Goal: Information Seeking & Learning: Check status

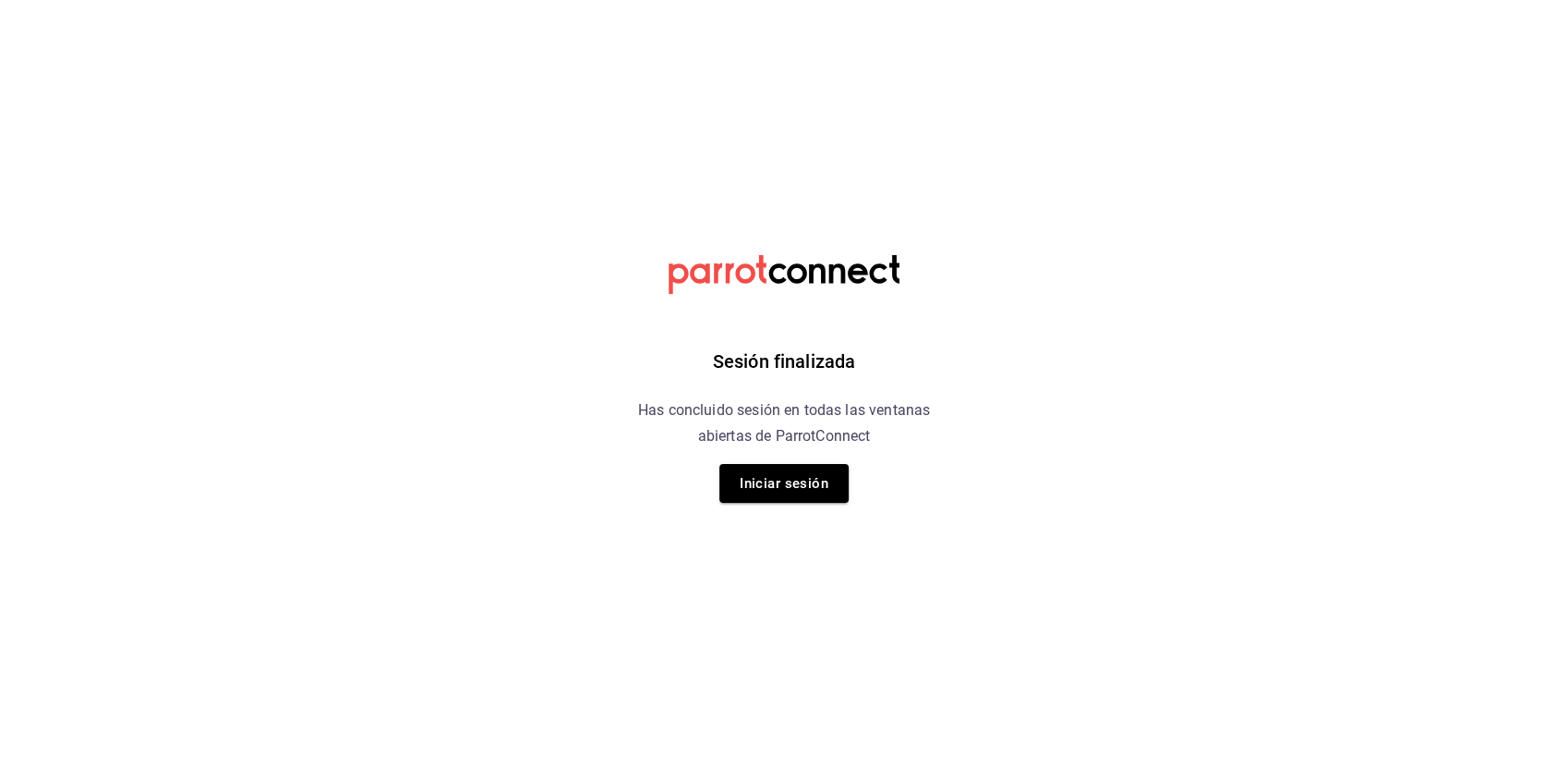
click at [779, 510] on div "Sesión finalizada Has concluido sesión en todas las ventanas abiertas de Parrot…" at bounding box center [784, 379] width 466 height 758
click at [792, 482] on button "Iniciar sesión" at bounding box center [784, 484] width 129 height 39
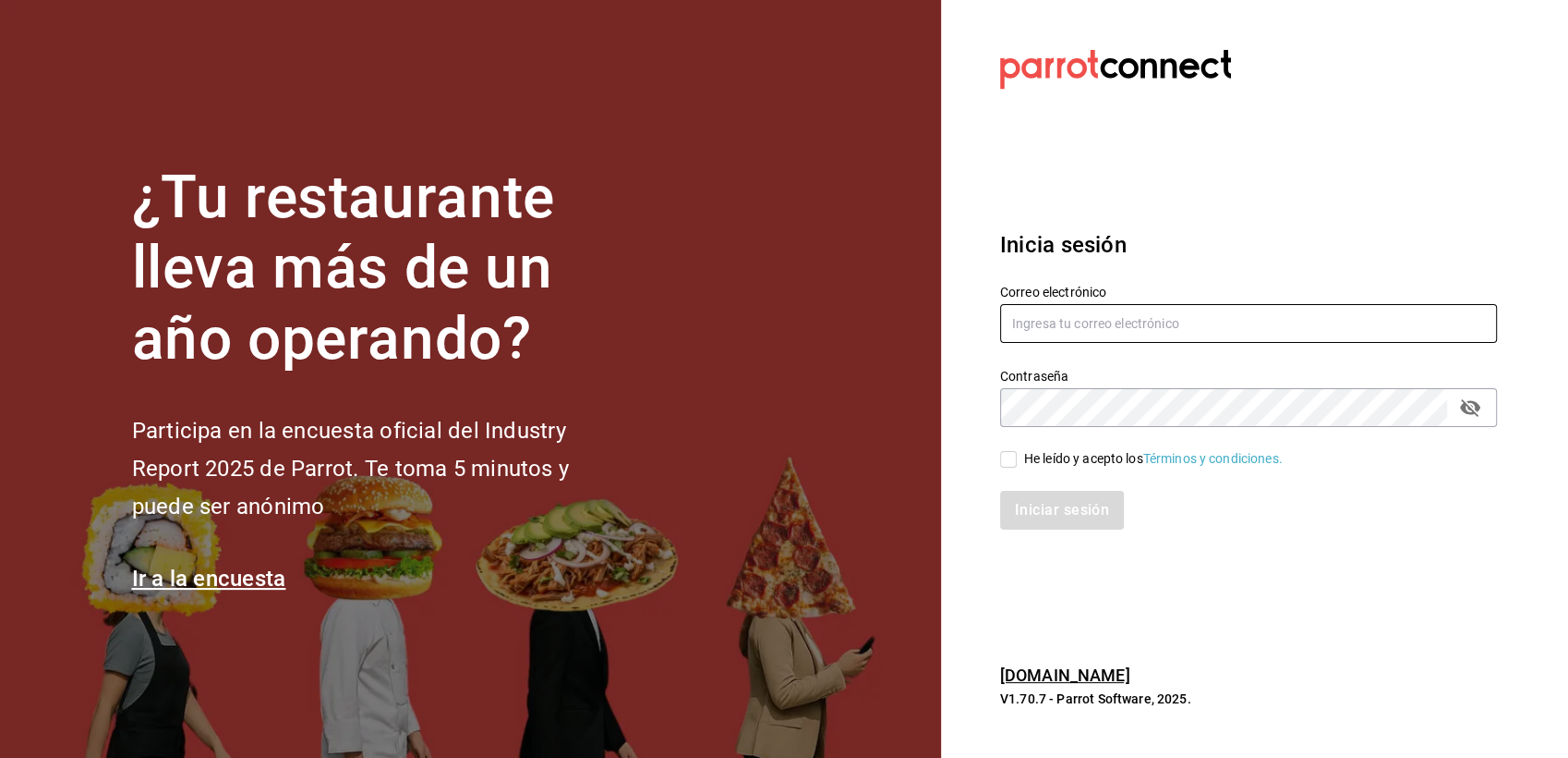
type input "paless9383@gmail.com"
click at [1007, 458] on input "He leído y acepto los Términos y condiciones." at bounding box center [1008, 458] width 16 height 16
checkbox input "true"
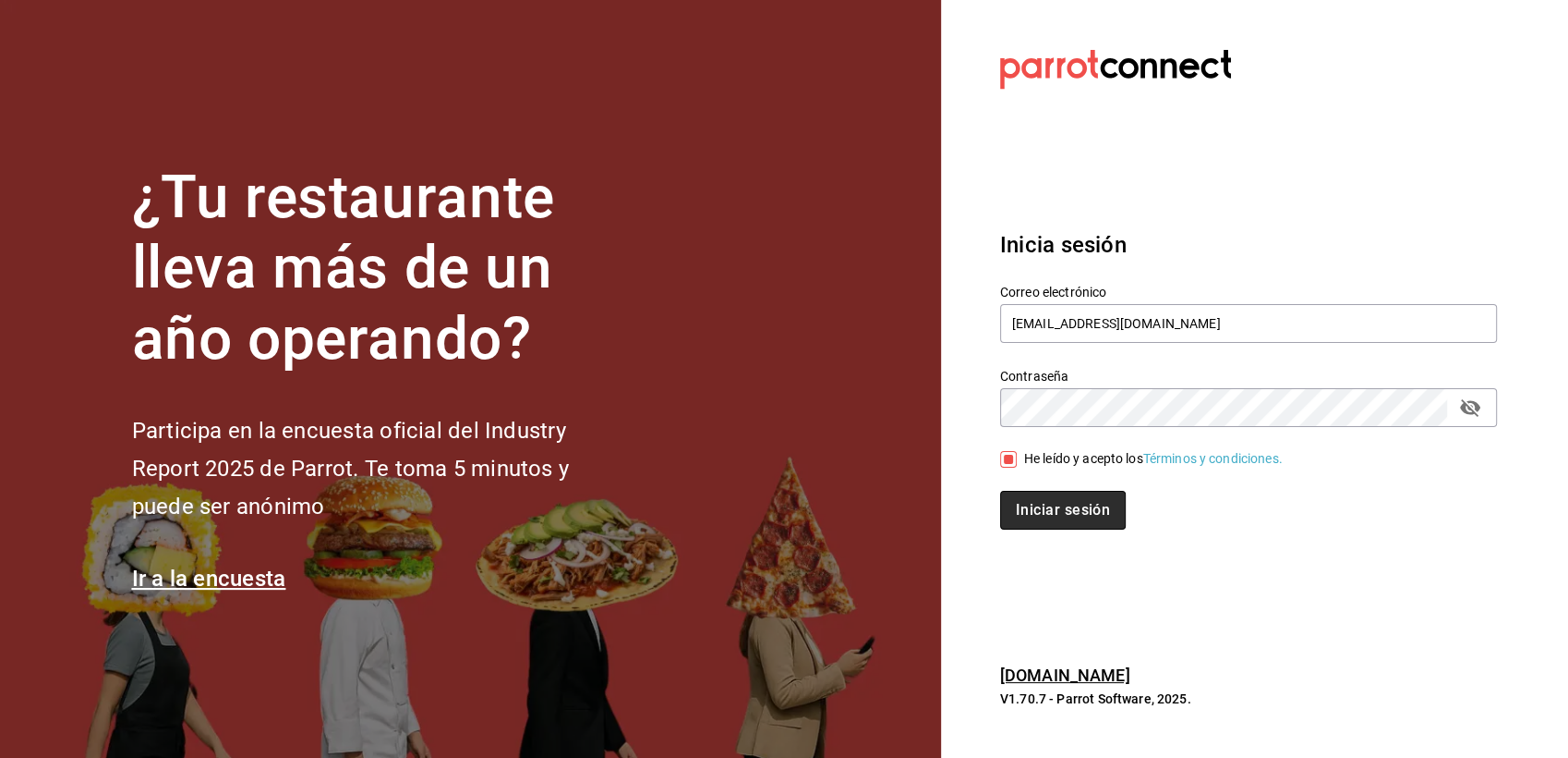
click at [1028, 508] on button "Iniciar sesión" at bounding box center [1063, 510] width 125 height 39
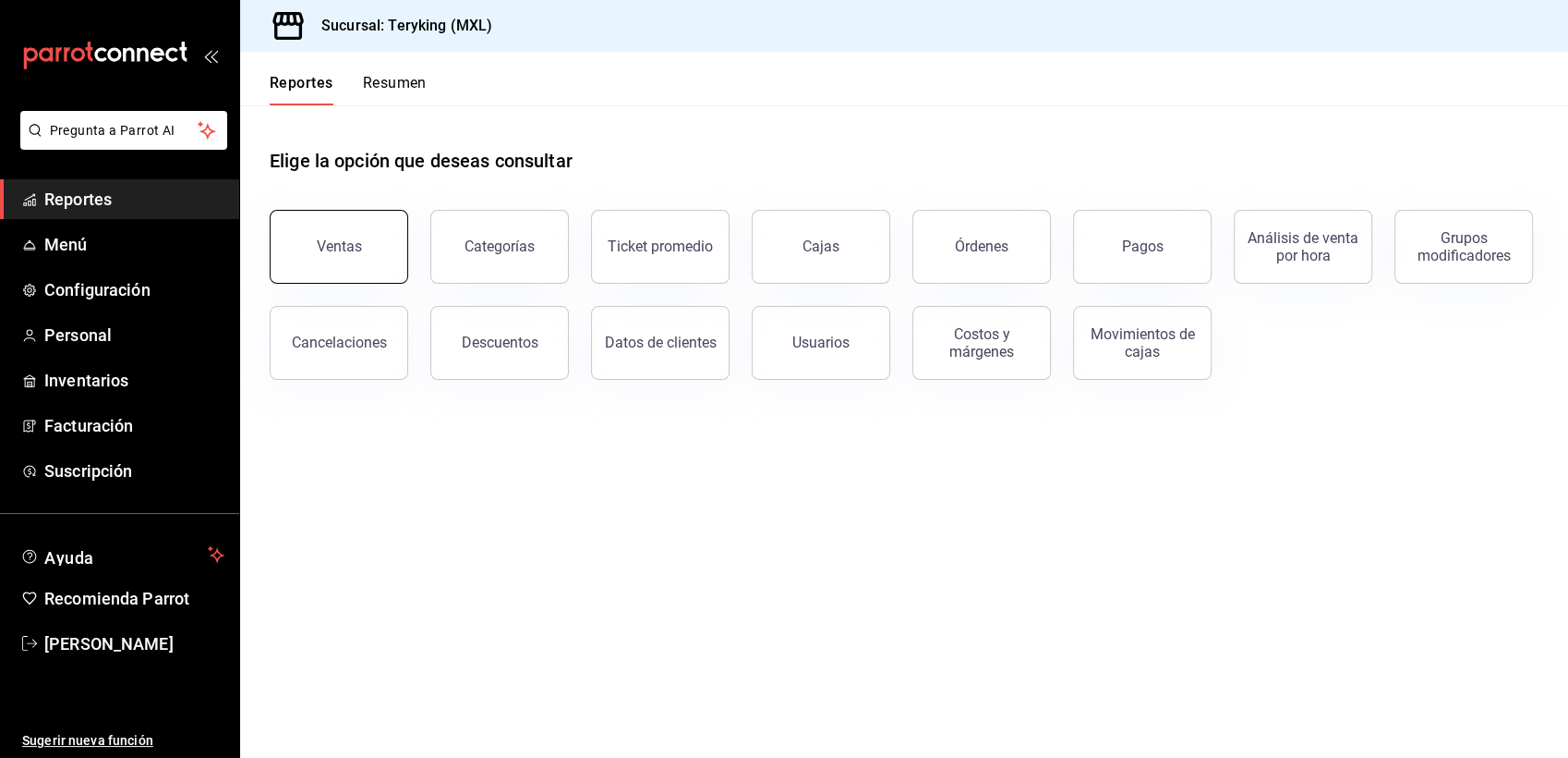
click at [344, 237] on button "Ventas" at bounding box center [339, 247] width 139 height 74
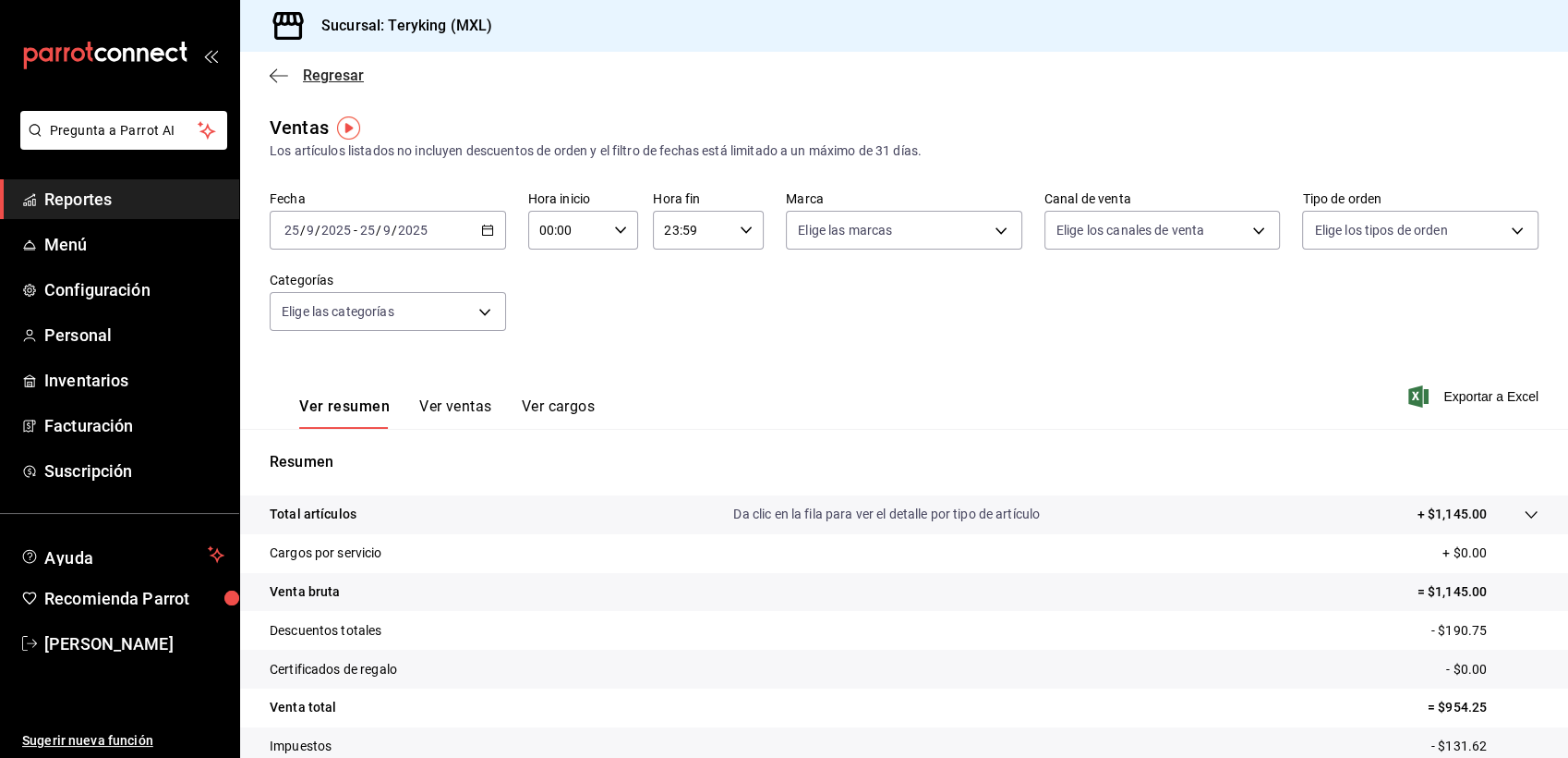
click at [347, 73] on span "Regresar" at bounding box center [333, 75] width 61 height 17
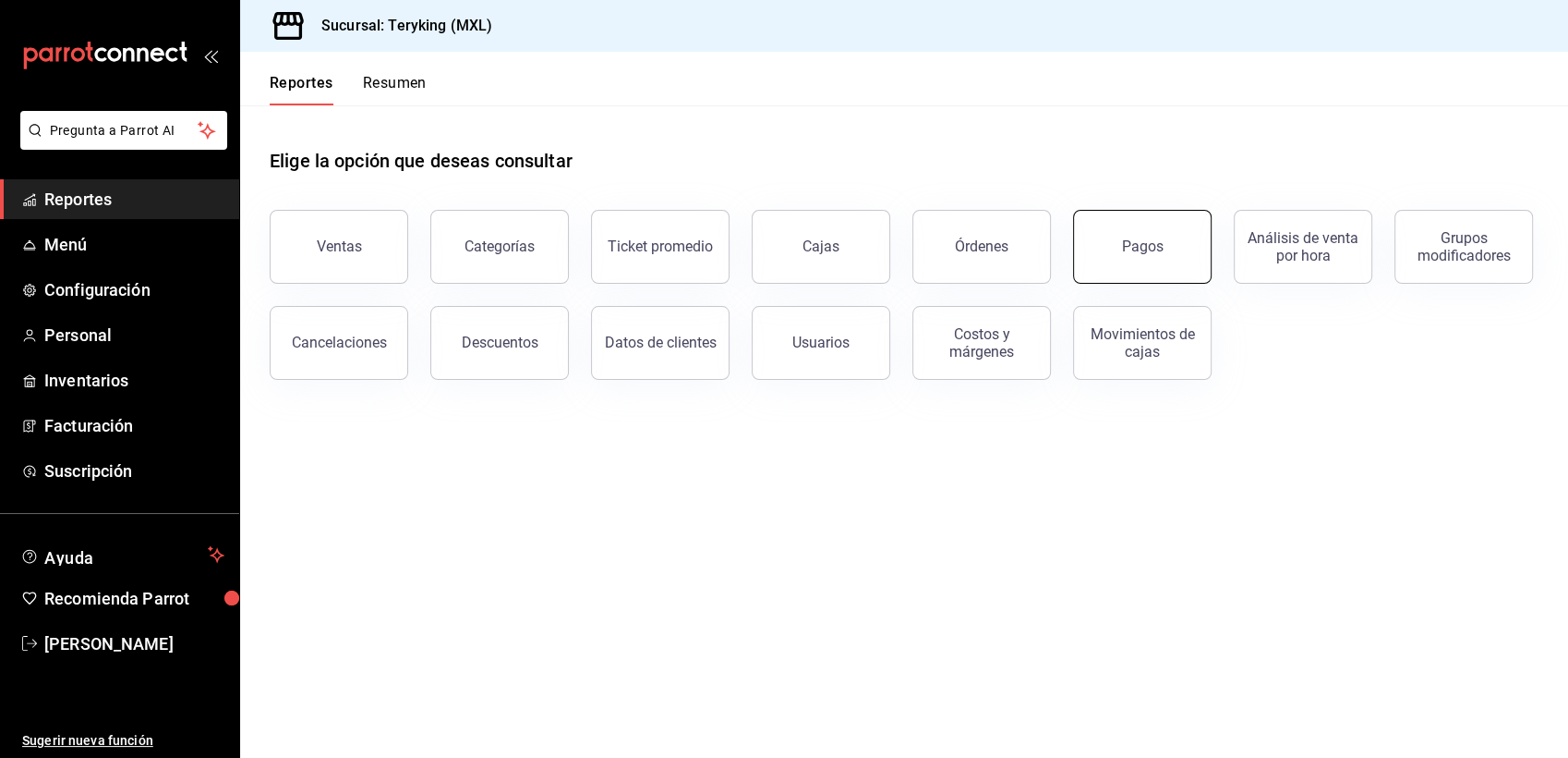
click at [1124, 241] on div "Pagos" at bounding box center [1143, 247] width 41 height 17
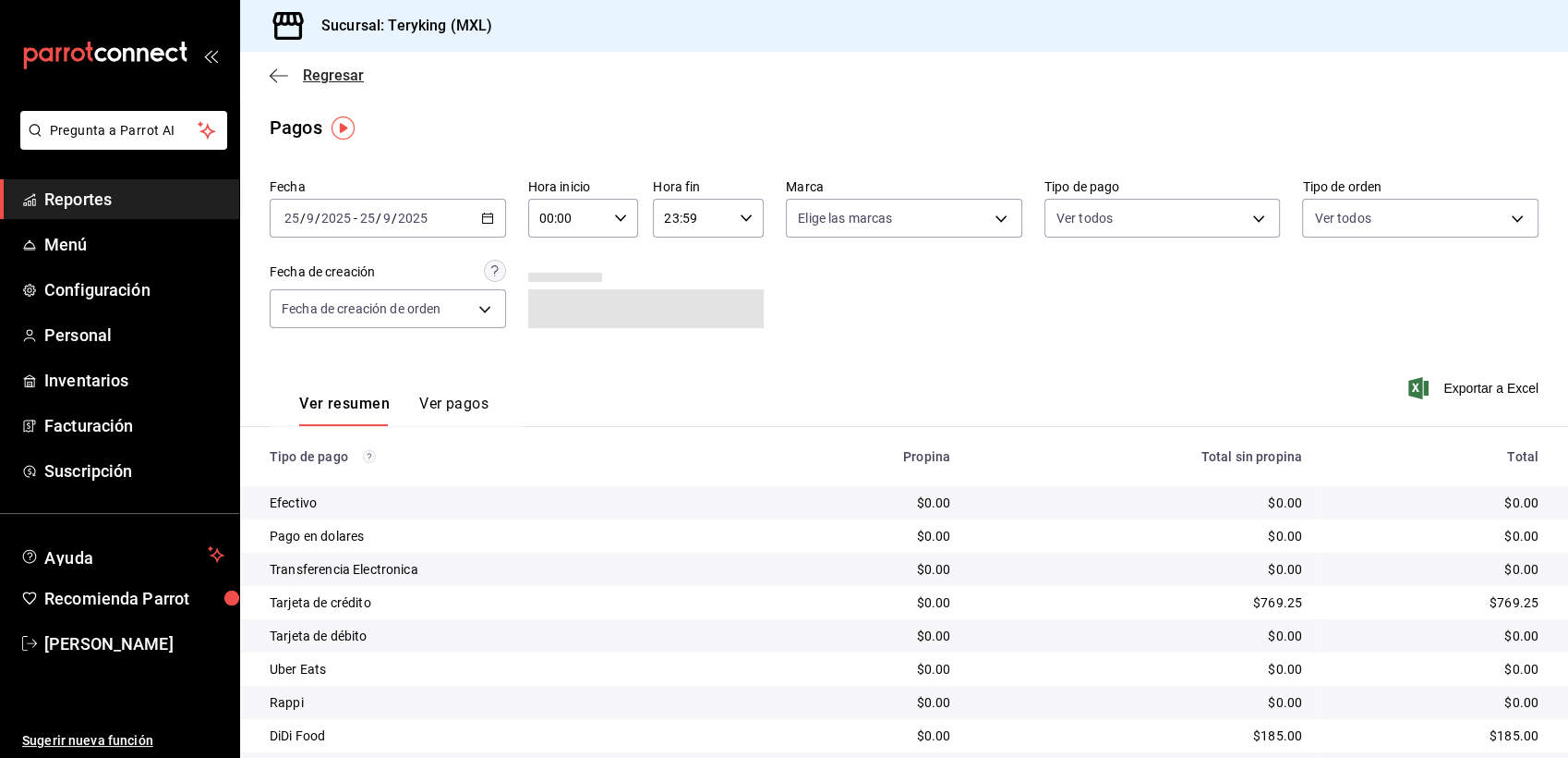
click at [332, 80] on span "Regresar" at bounding box center [333, 75] width 61 height 17
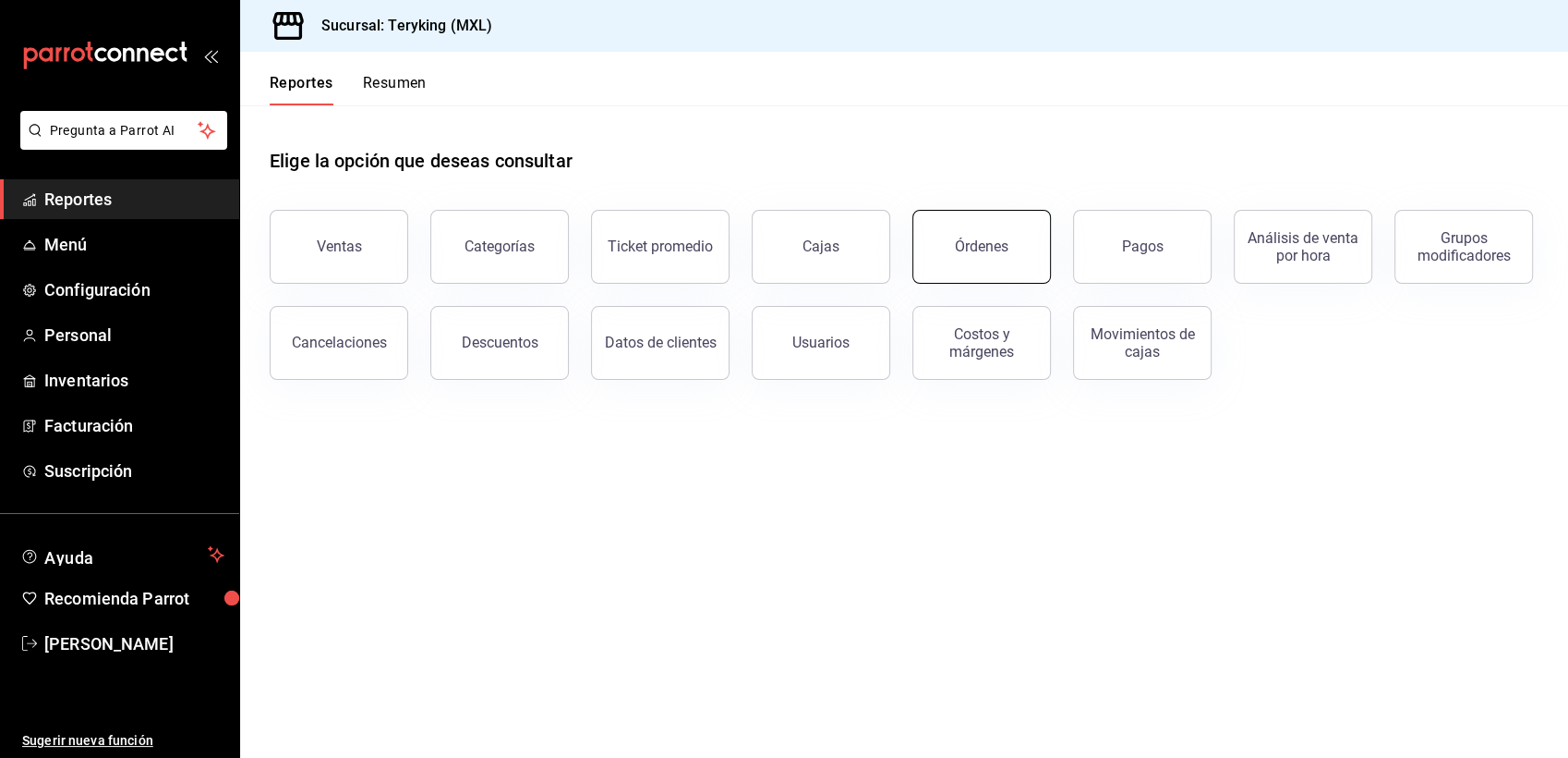
click at [990, 246] on div "Órdenes" at bounding box center [982, 247] width 54 height 17
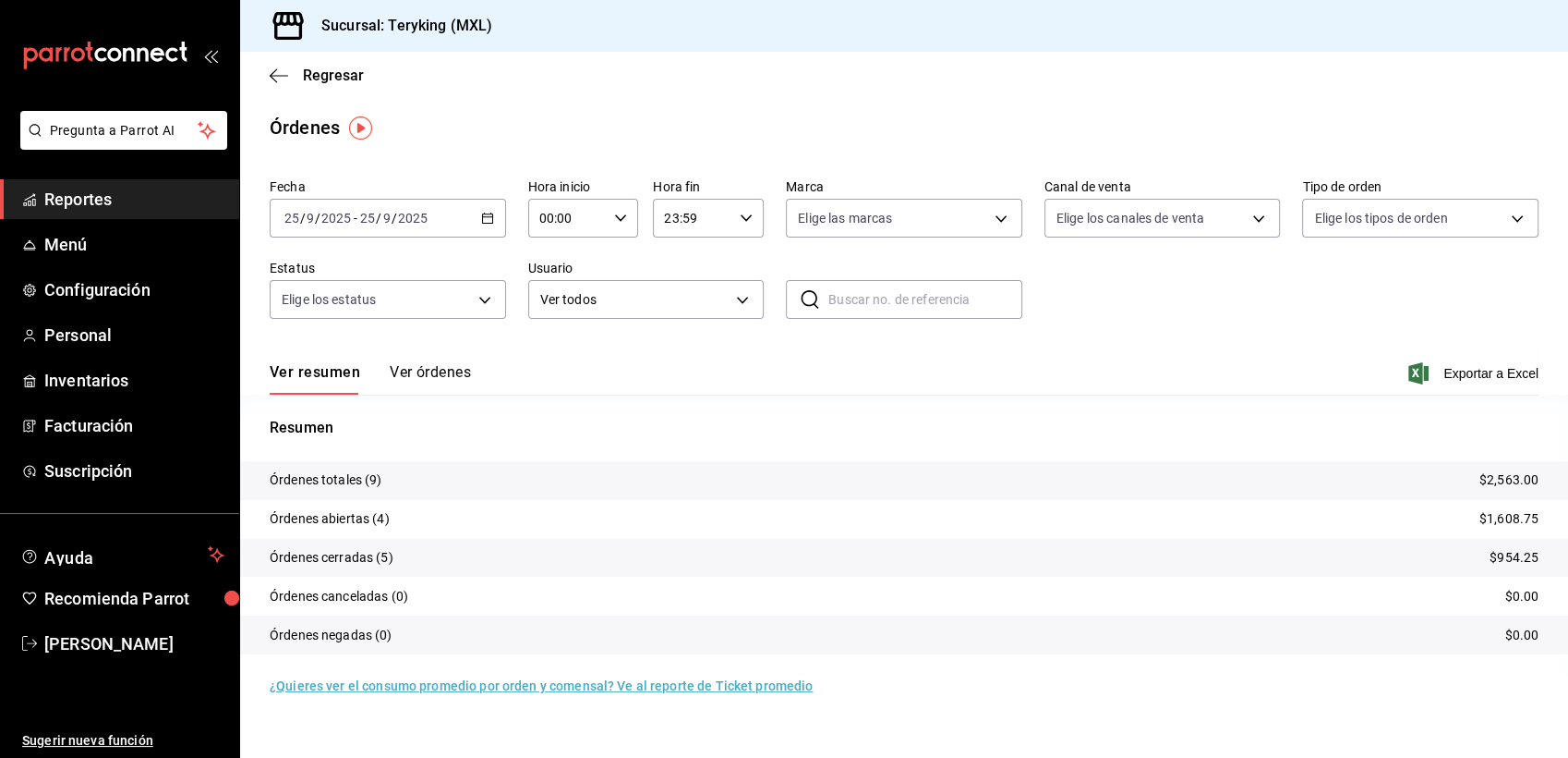
click at [423, 371] on button "Ver órdenes" at bounding box center [430, 379] width 81 height 32
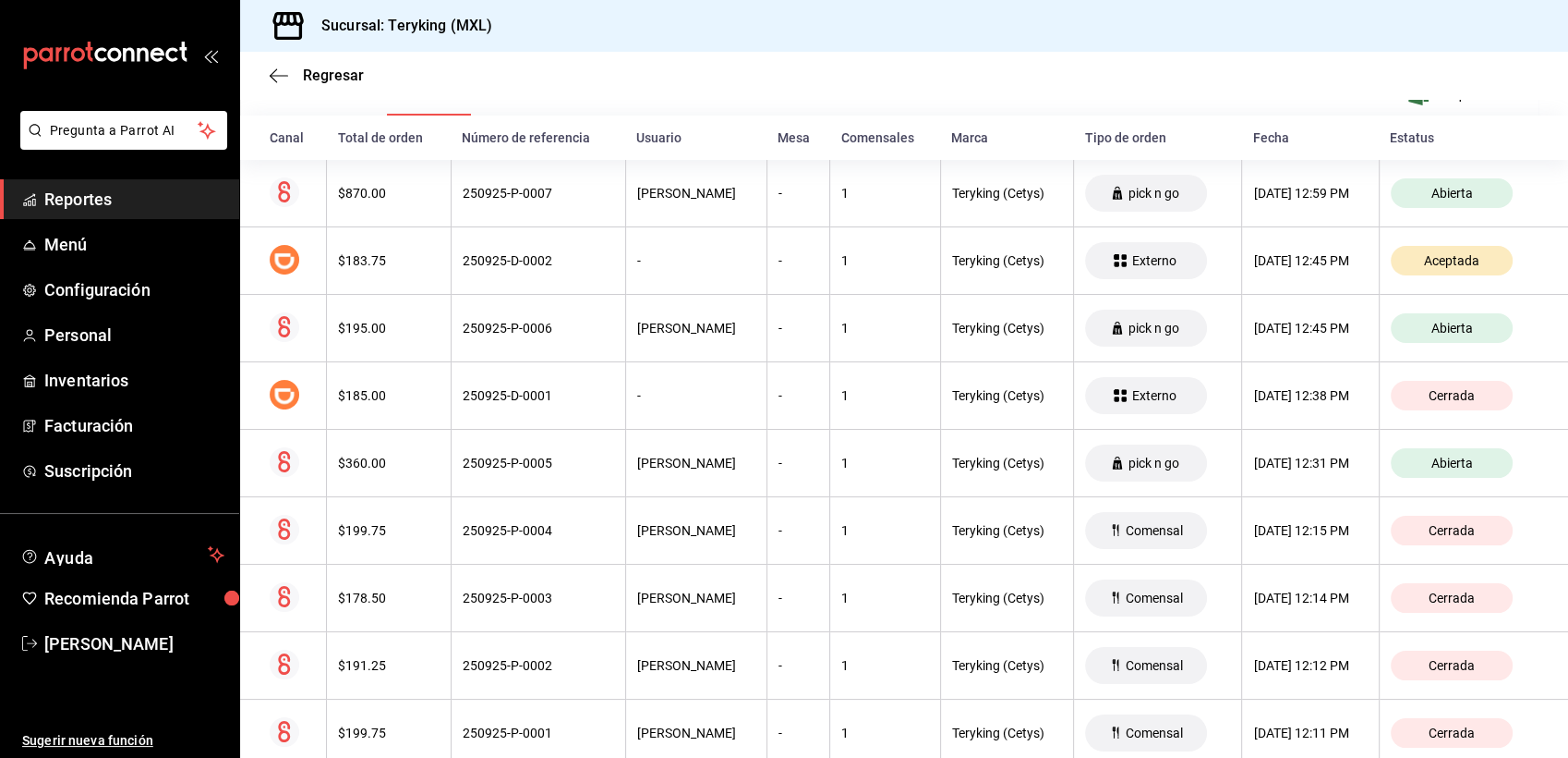
scroll to position [264, 0]
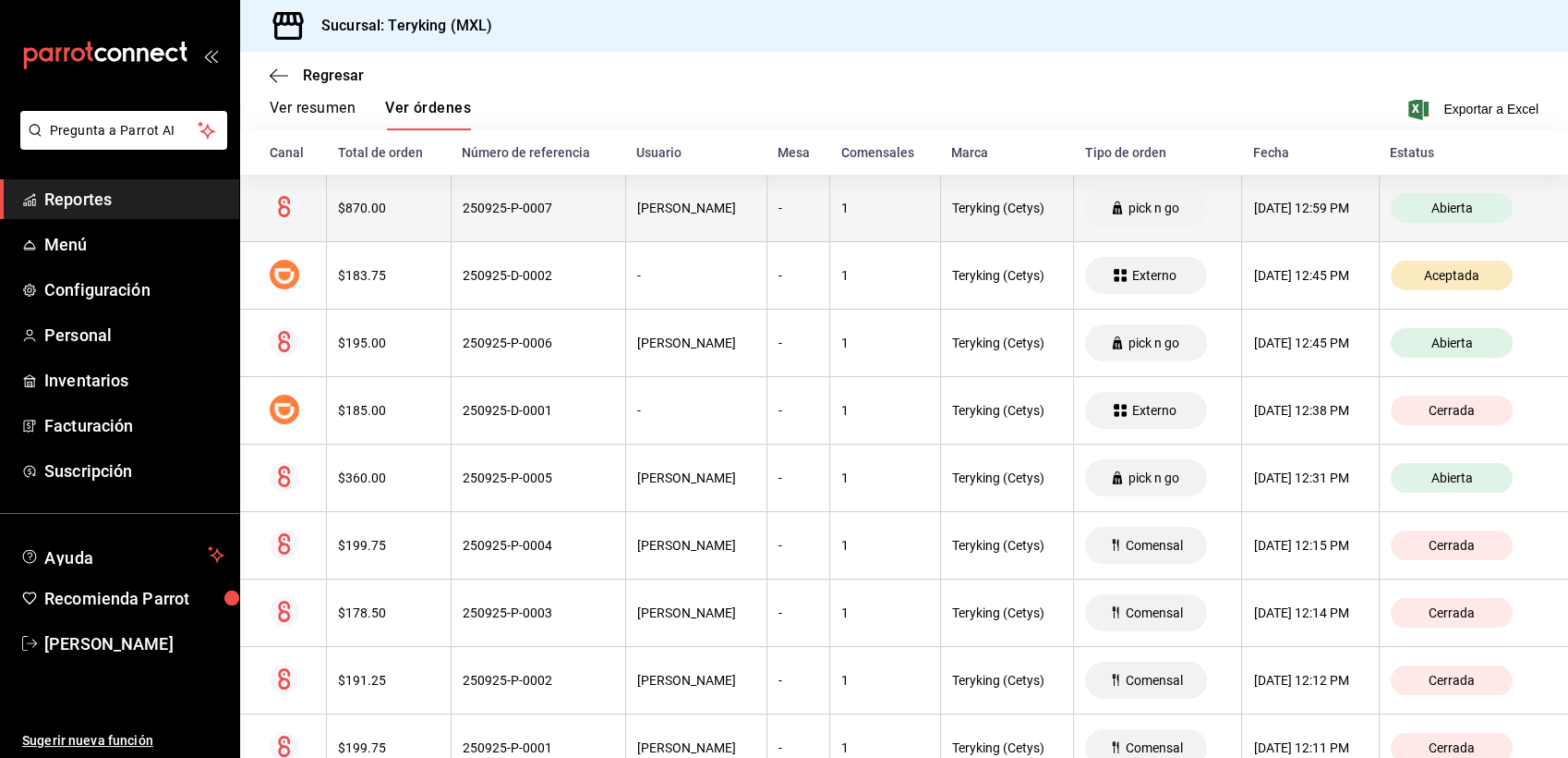
click at [650, 202] on div "[PERSON_NAME]" at bounding box center [696, 207] width 118 height 14
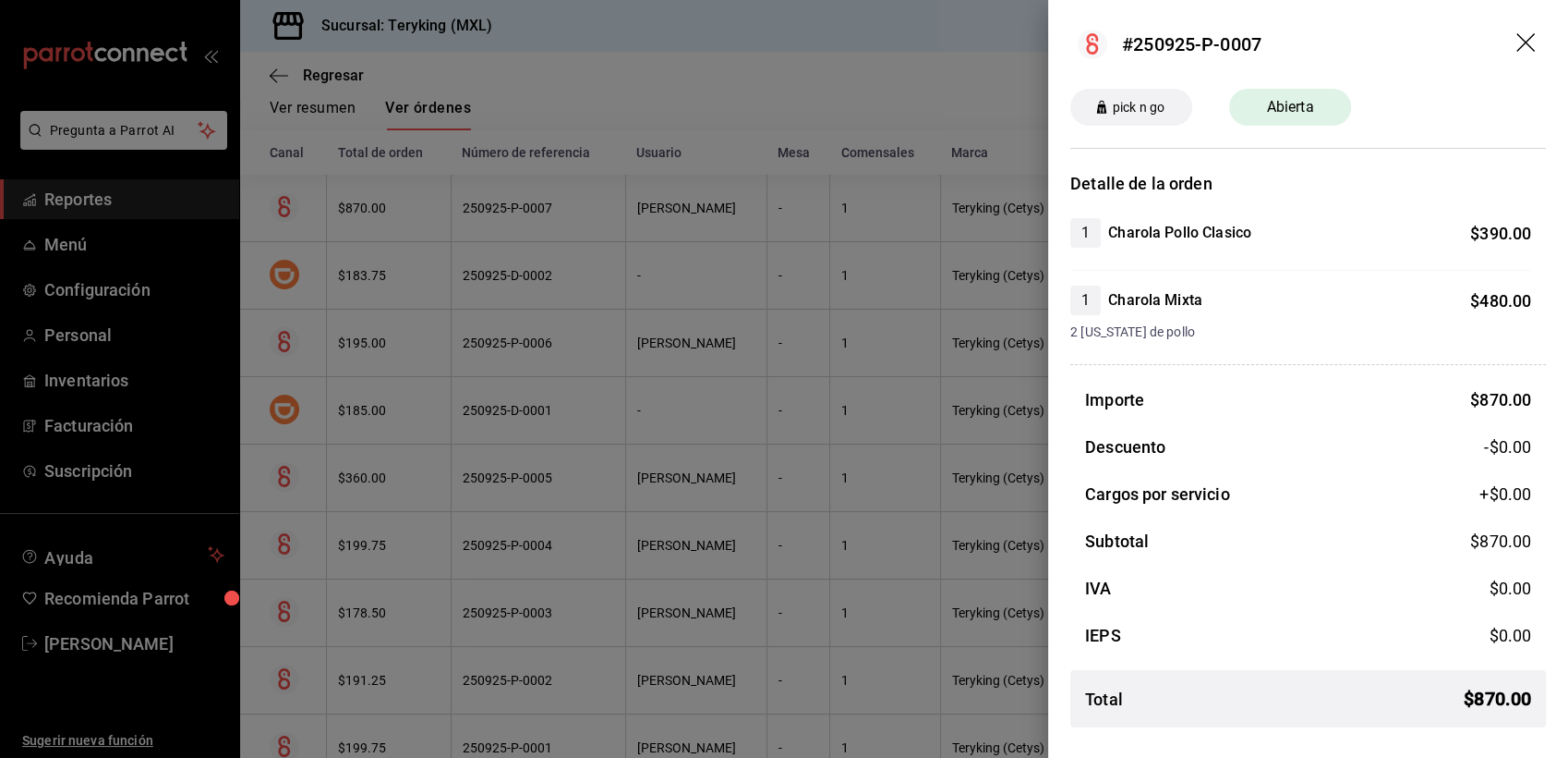
click at [766, 95] on div at bounding box center [784, 379] width 1568 height 758
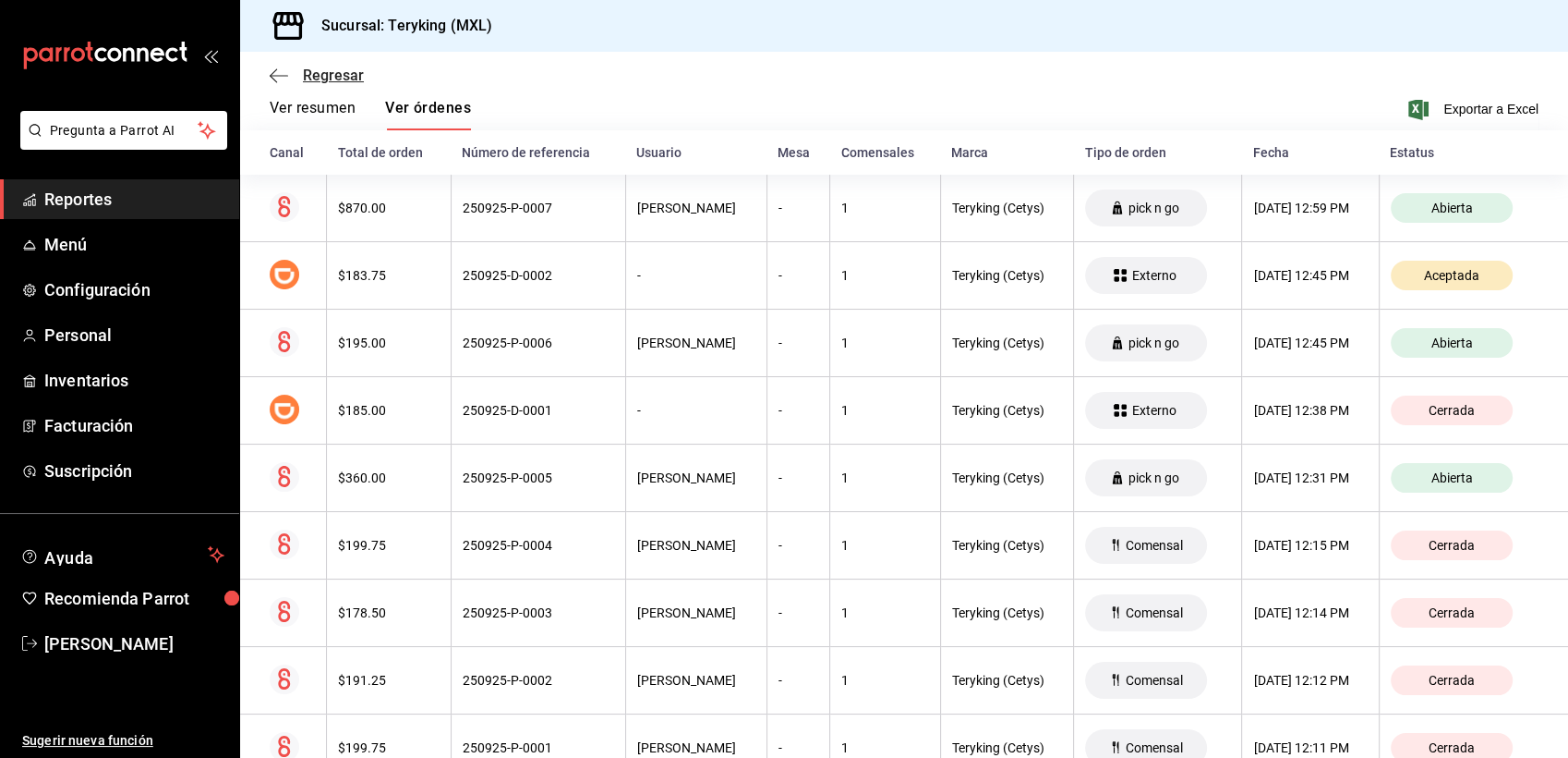
click at [338, 79] on span "Regresar" at bounding box center [333, 75] width 61 height 17
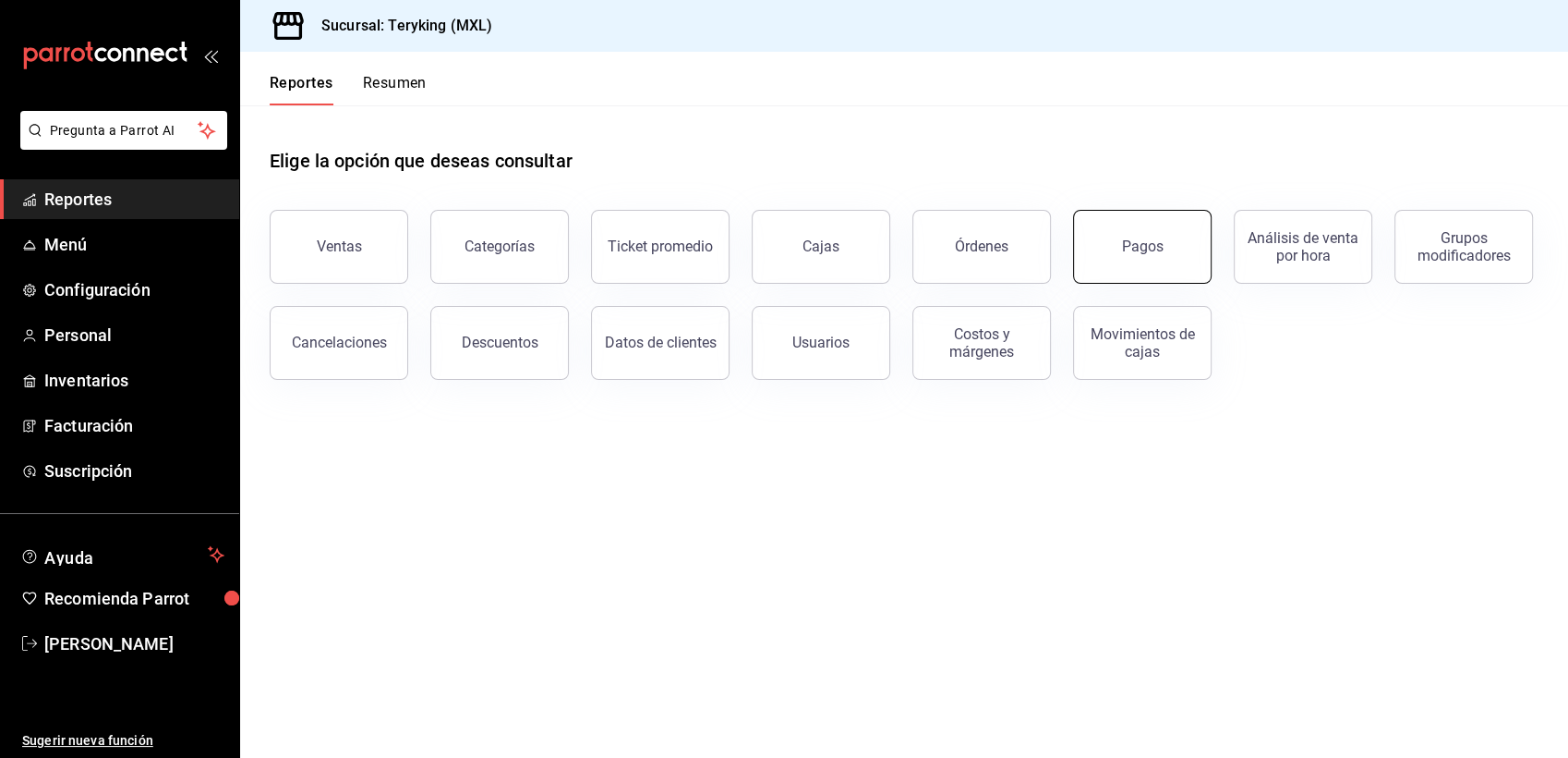
click at [1123, 272] on button "Pagos" at bounding box center [1143, 247] width 139 height 74
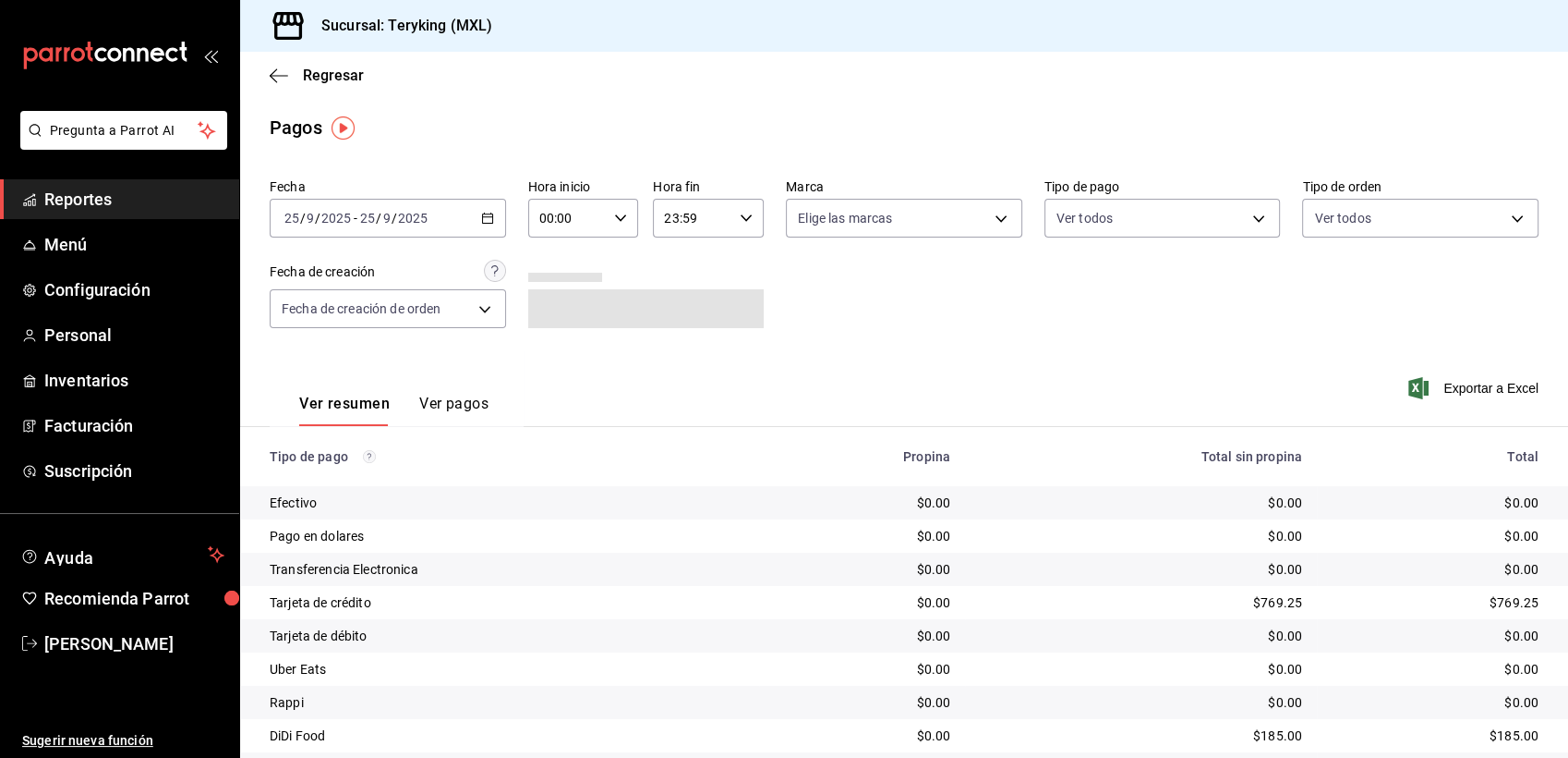
click at [485, 219] on icon "button" at bounding box center [487, 218] width 13 height 13
click at [309, 317] on span "Ayer" at bounding box center [356, 316] width 143 height 19
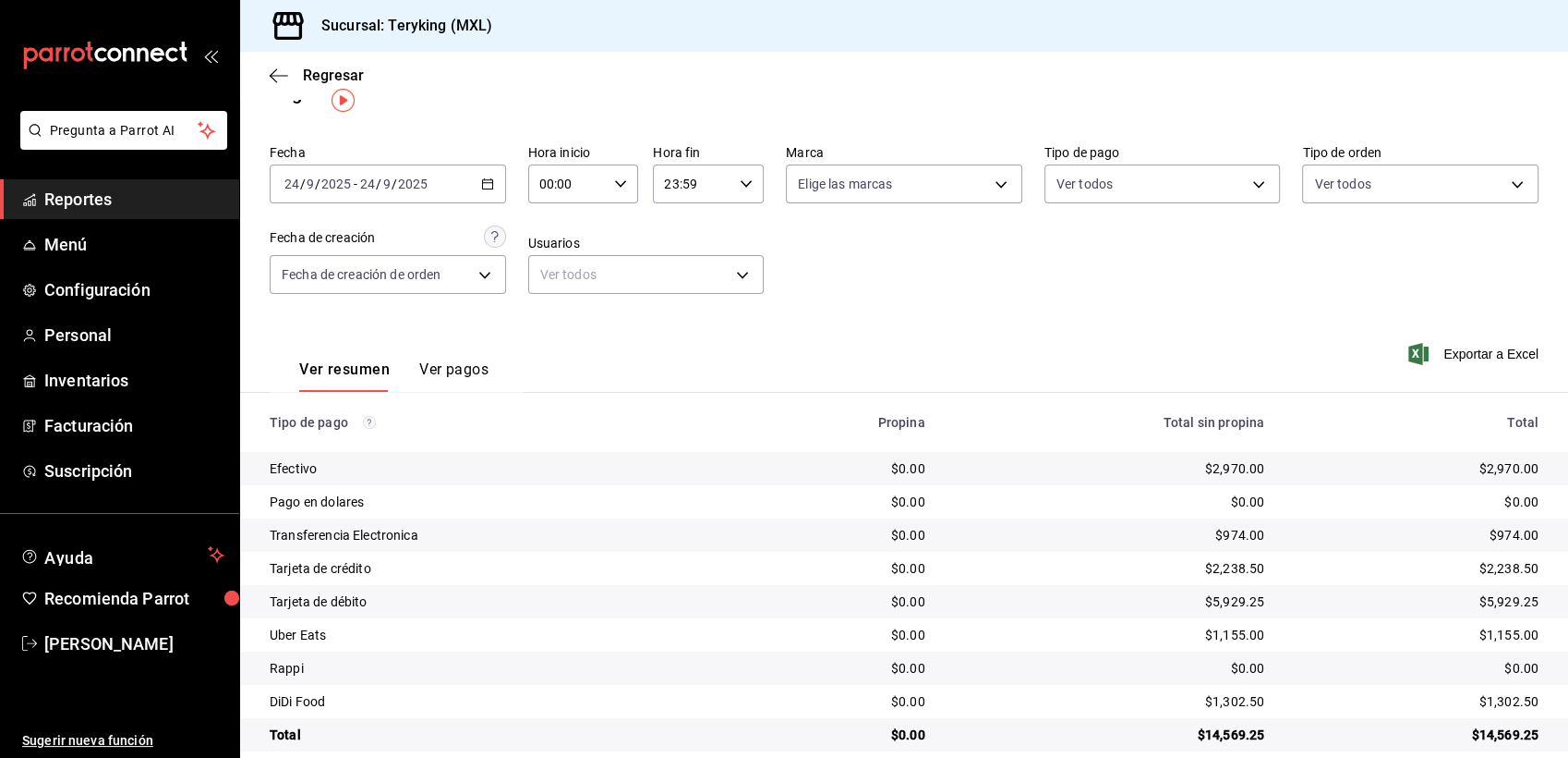
scroll to position [58, 0]
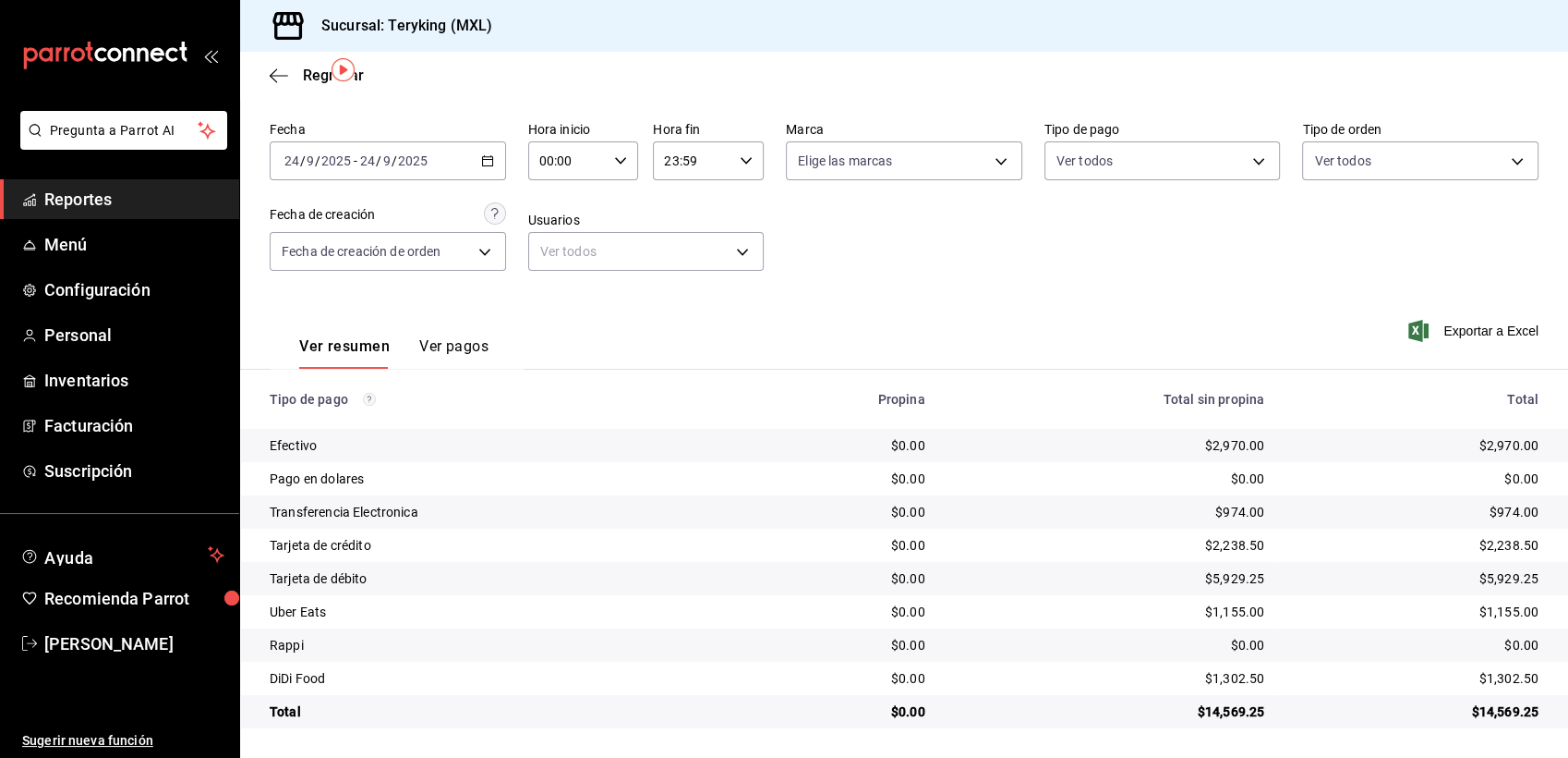
click at [1136, 275] on div "Fecha [DATE] [DATE] - [DATE] [DATE] Hora inicio 00:00 Hora inicio Hora fin 23:5…" at bounding box center [904, 203] width 1269 height 179
click at [316, 72] on span "Regresar" at bounding box center [333, 75] width 61 height 17
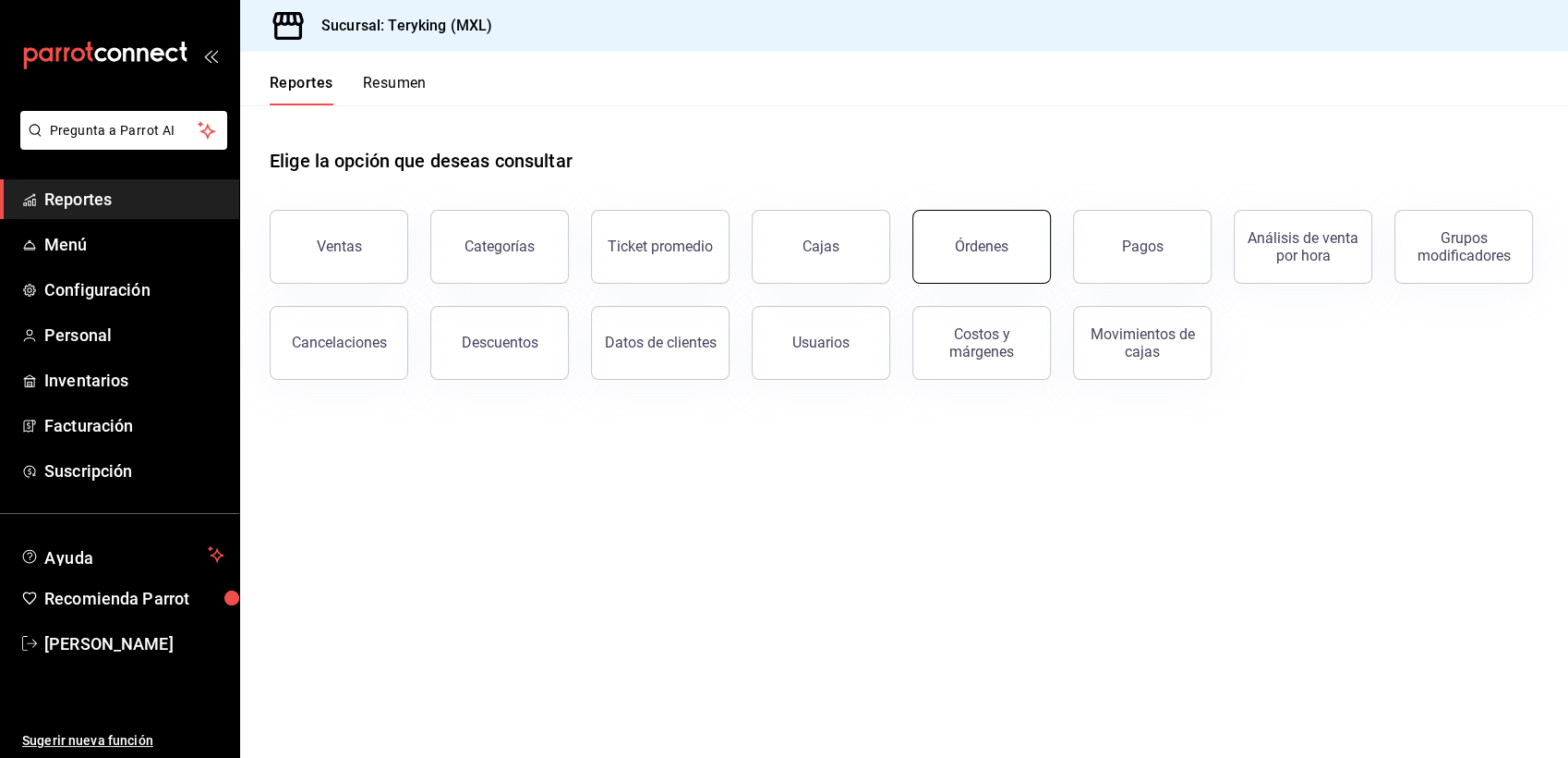
click at [983, 249] on div "Órdenes" at bounding box center [982, 247] width 54 height 17
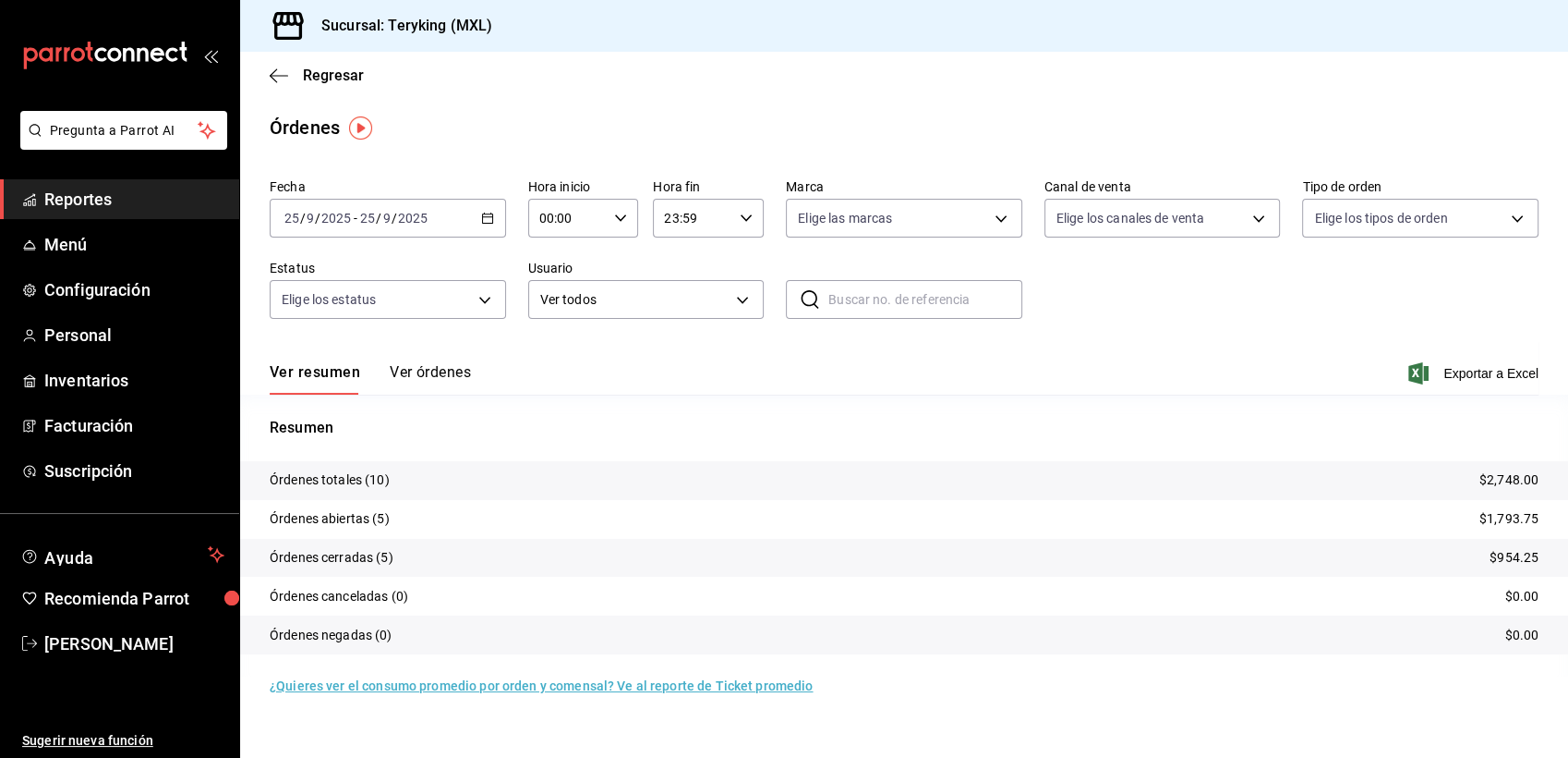
click at [483, 216] on icon "button" at bounding box center [487, 218] width 13 height 13
click at [332, 308] on span "Ayer" at bounding box center [356, 316] width 143 height 19
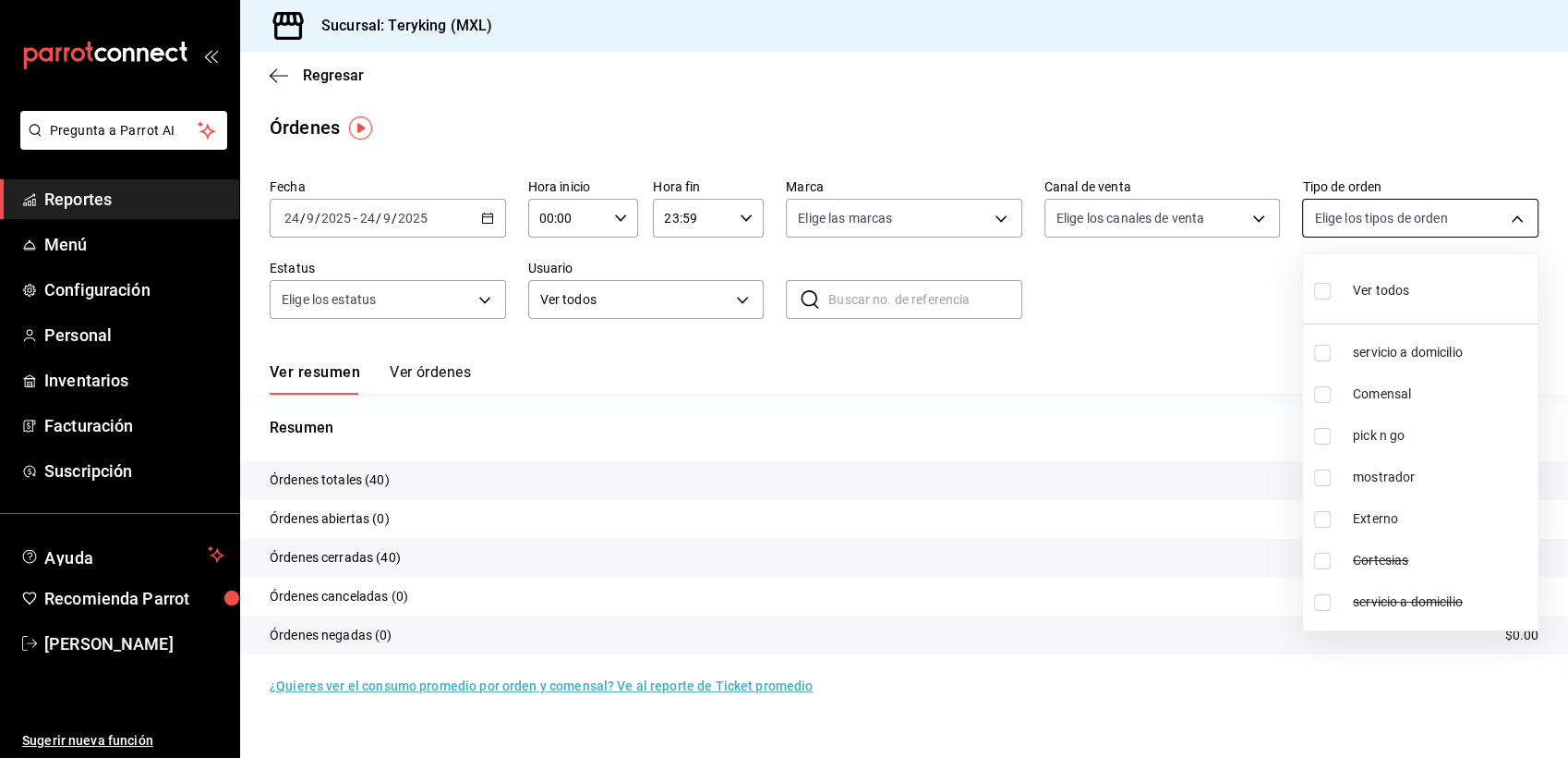
click at [1394, 216] on body "Pregunta a Parrot AI Reportes Menú Configuración Personal Inventarios Facturaci…" at bounding box center [784, 379] width 1568 height 758
click at [1357, 355] on span "servicio a domicilio" at bounding box center [1441, 353] width 177 height 19
type input "4a2b0231-5853-4e40-8b7d-9ac08767f331"
checkbox input "true"
click at [583, 352] on div at bounding box center [784, 379] width 1568 height 758
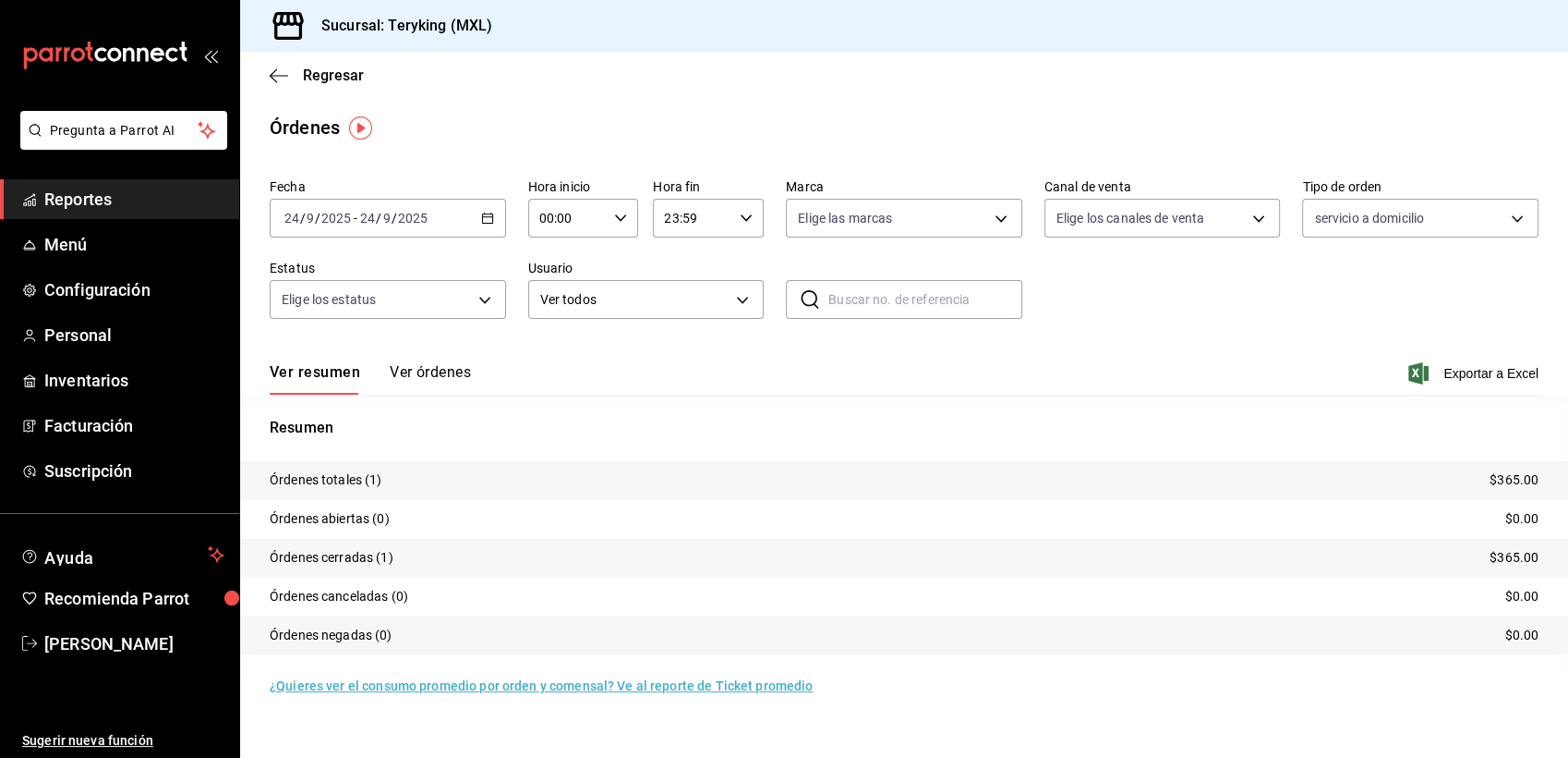
click at [421, 378] on button "Ver órdenes" at bounding box center [430, 379] width 81 height 32
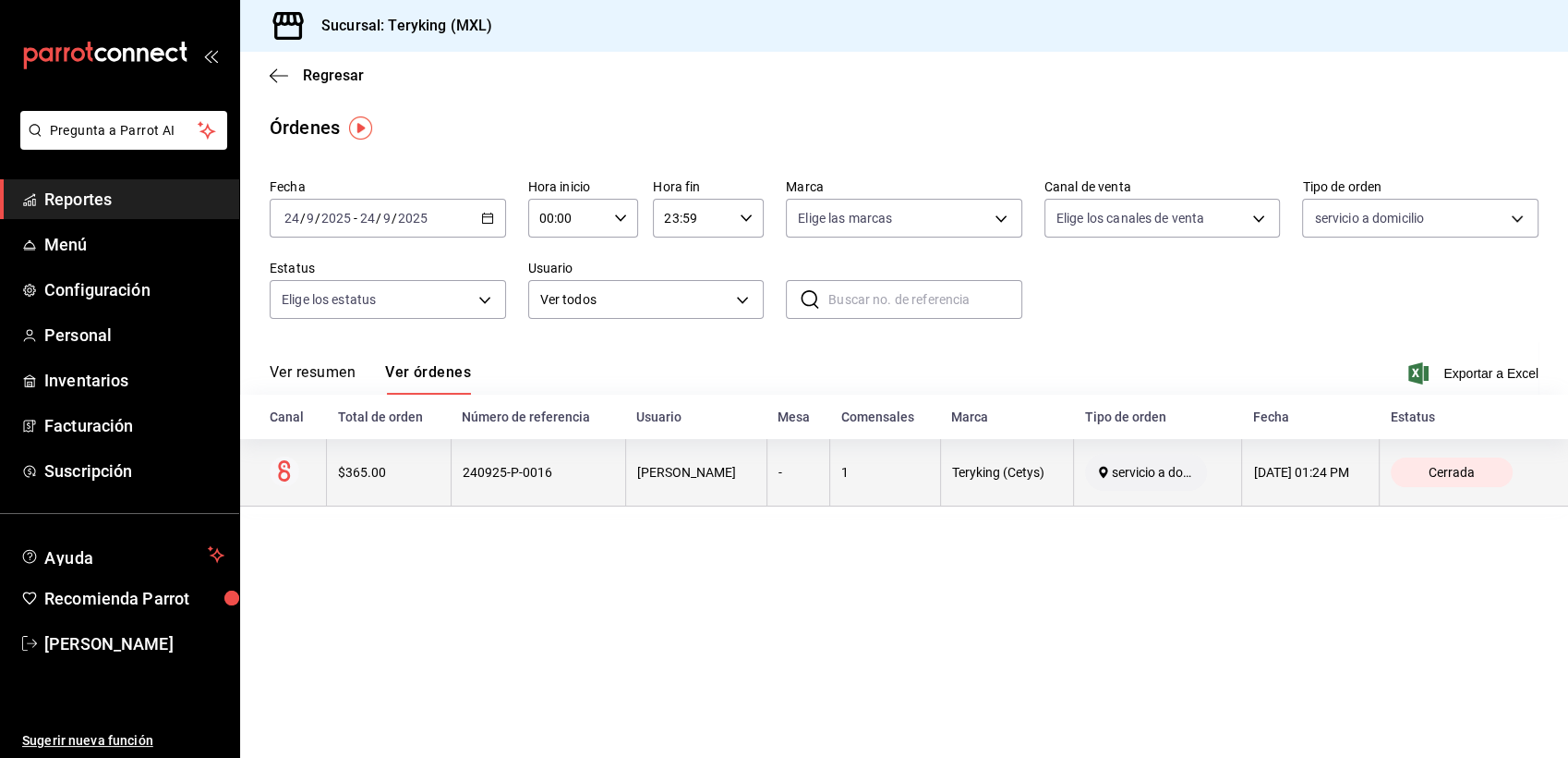
click at [490, 490] on th "240925-P-0016" at bounding box center [537, 473] width 174 height 67
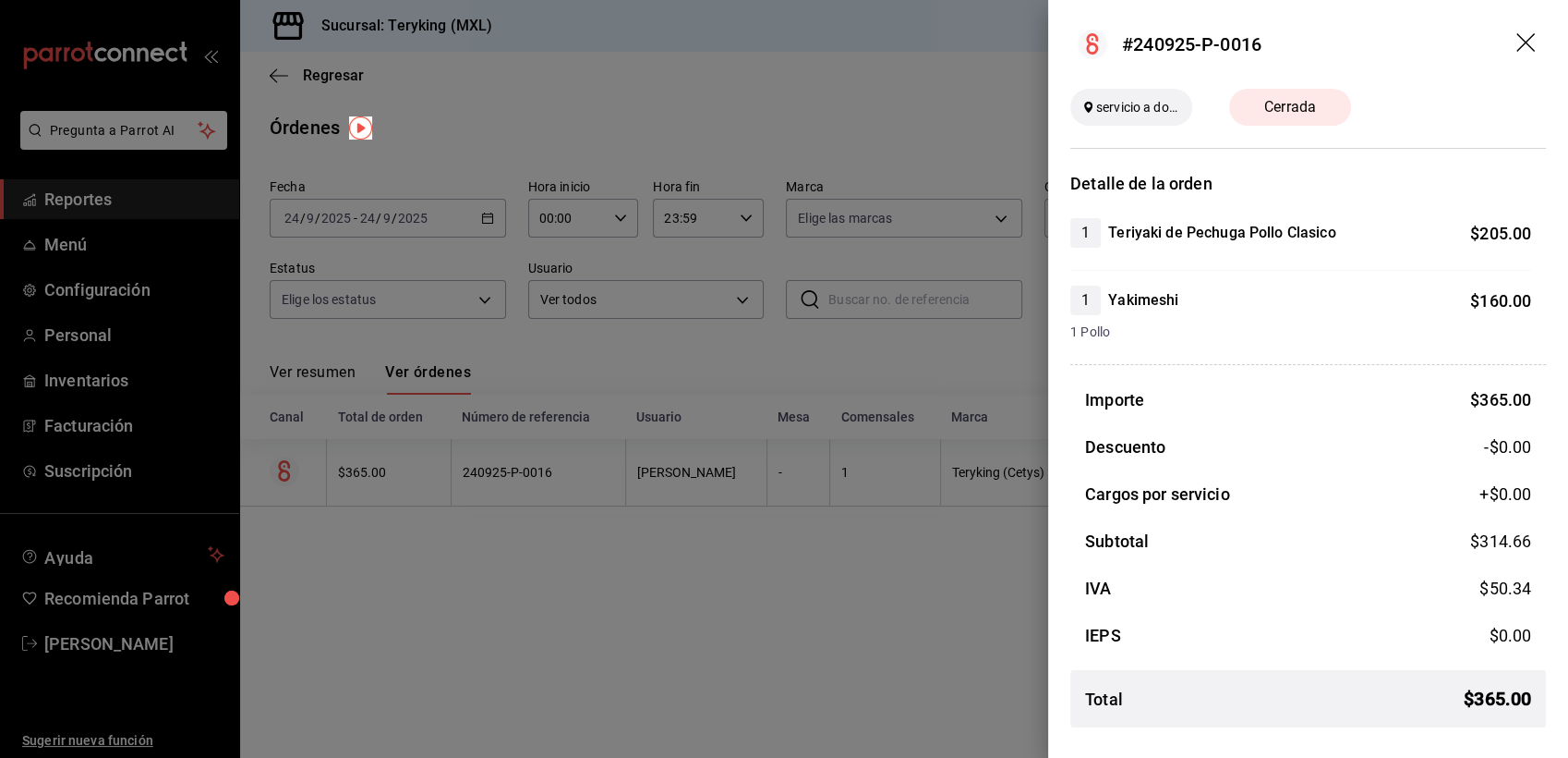
click at [541, 354] on div at bounding box center [784, 379] width 1568 height 758
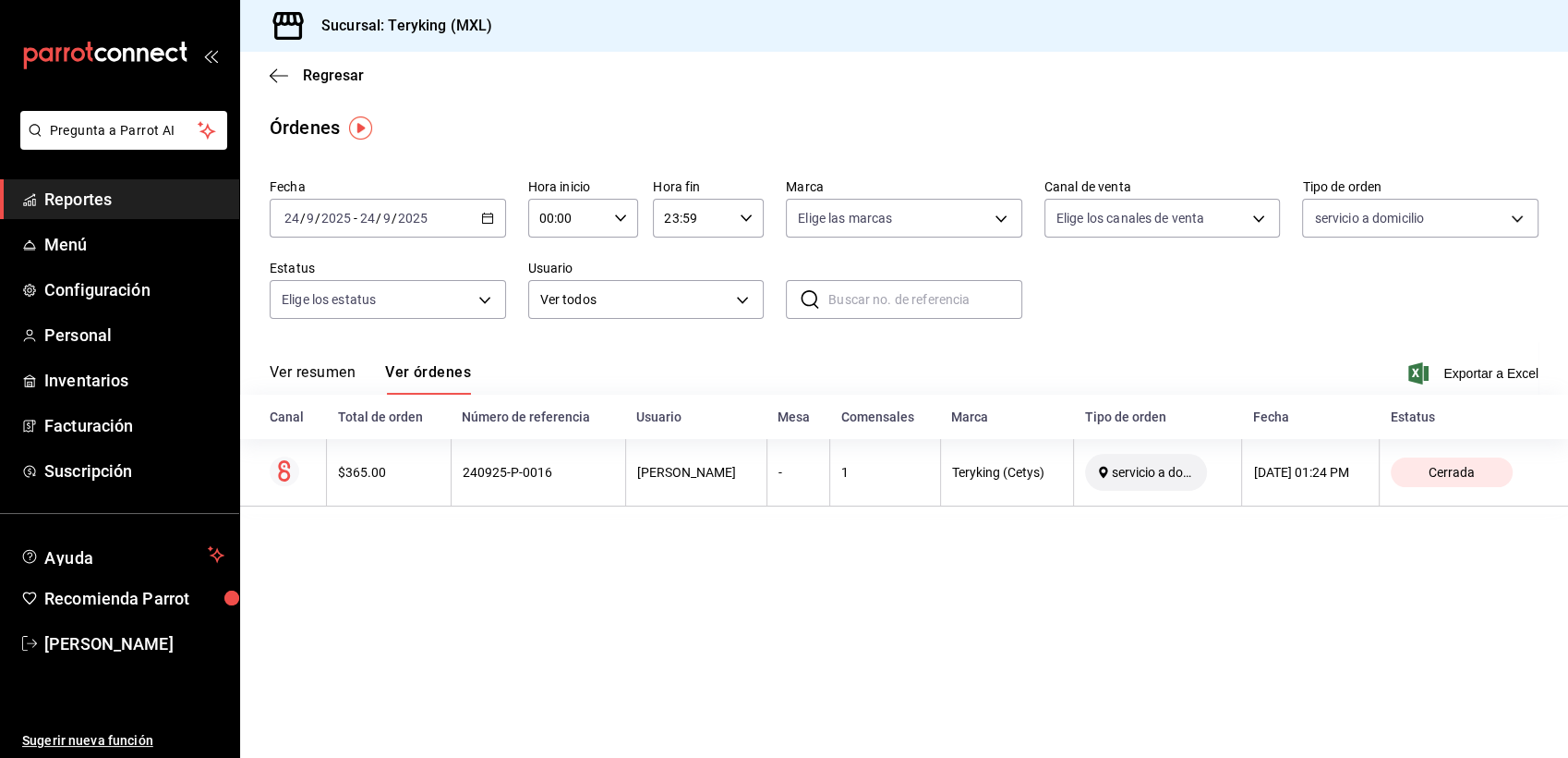
click at [1078, 84] on div "Regresar" at bounding box center [904, 75] width 1328 height 47
click at [1210, 274] on div "Fecha [DATE] [DATE] - [DATE] [DATE] Hora inicio 00:00 Hora inicio Hora fin 23:5…" at bounding box center [904, 255] width 1269 height 170
click at [352, 70] on span "Regresar" at bounding box center [333, 75] width 61 height 17
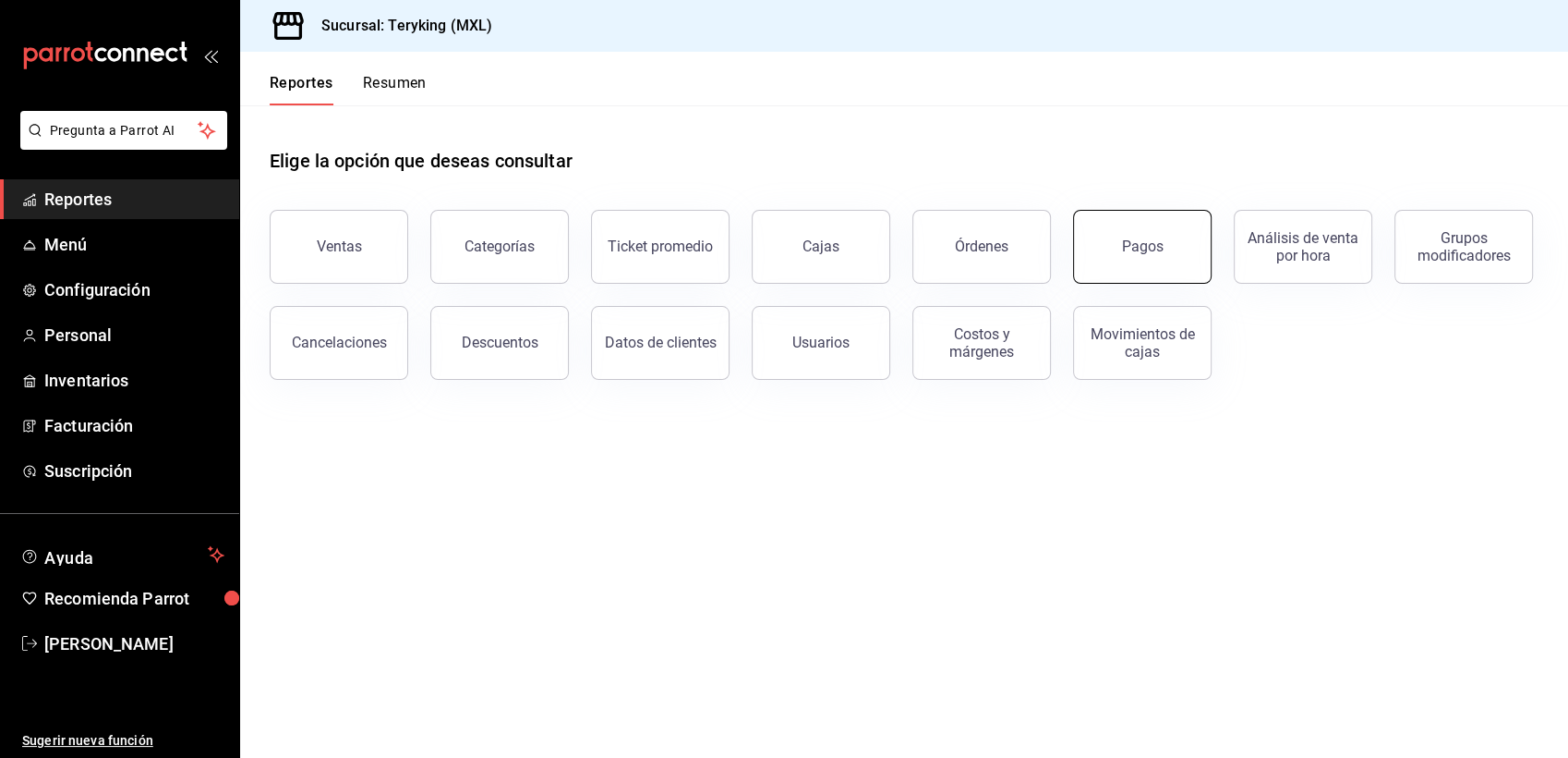
click at [1155, 236] on button "Pagos" at bounding box center [1143, 247] width 139 height 74
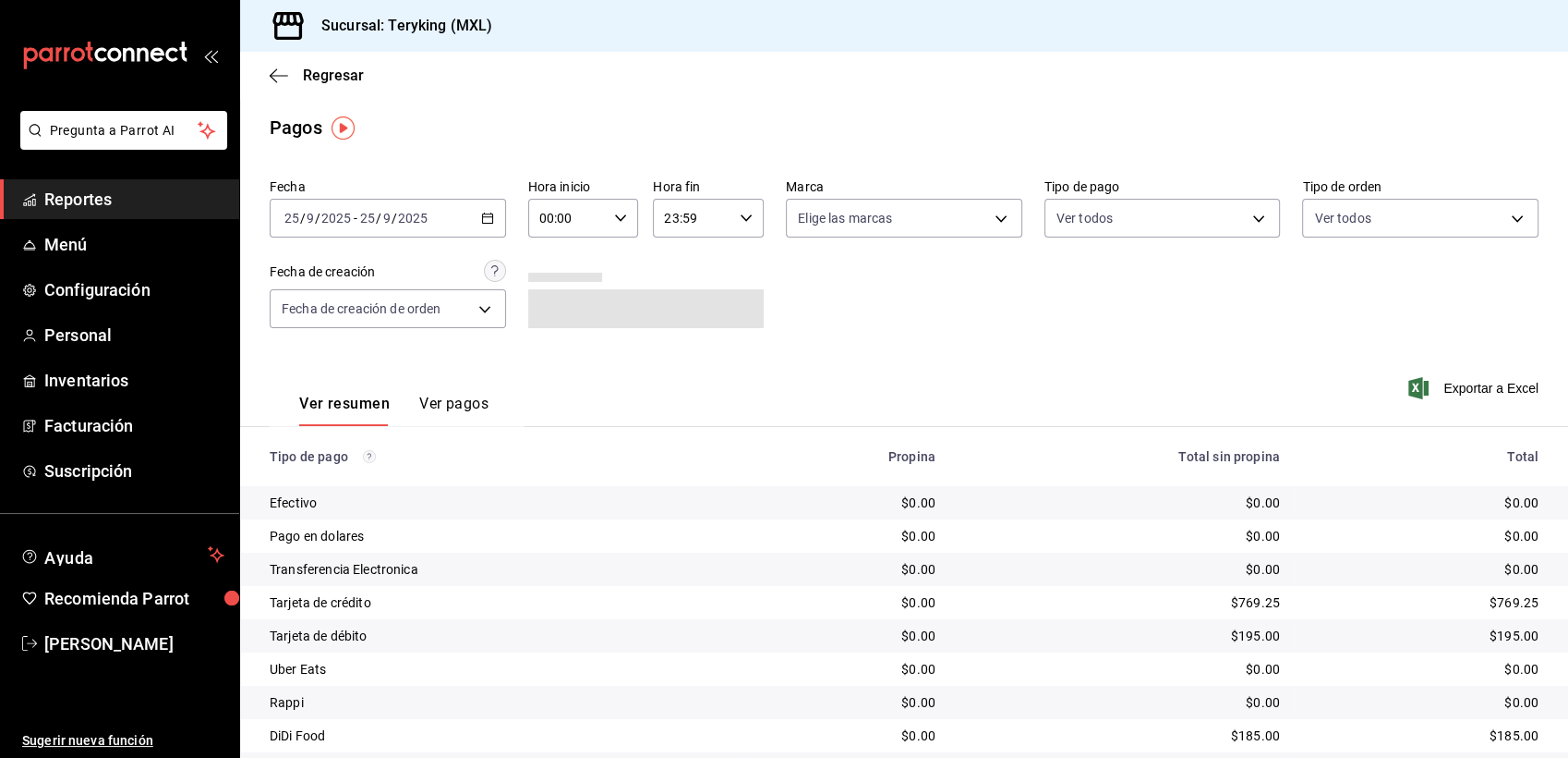
click at [488, 219] on icon "button" at bounding box center [487, 218] width 13 height 13
click at [318, 319] on span "Ayer" at bounding box center [356, 316] width 143 height 19
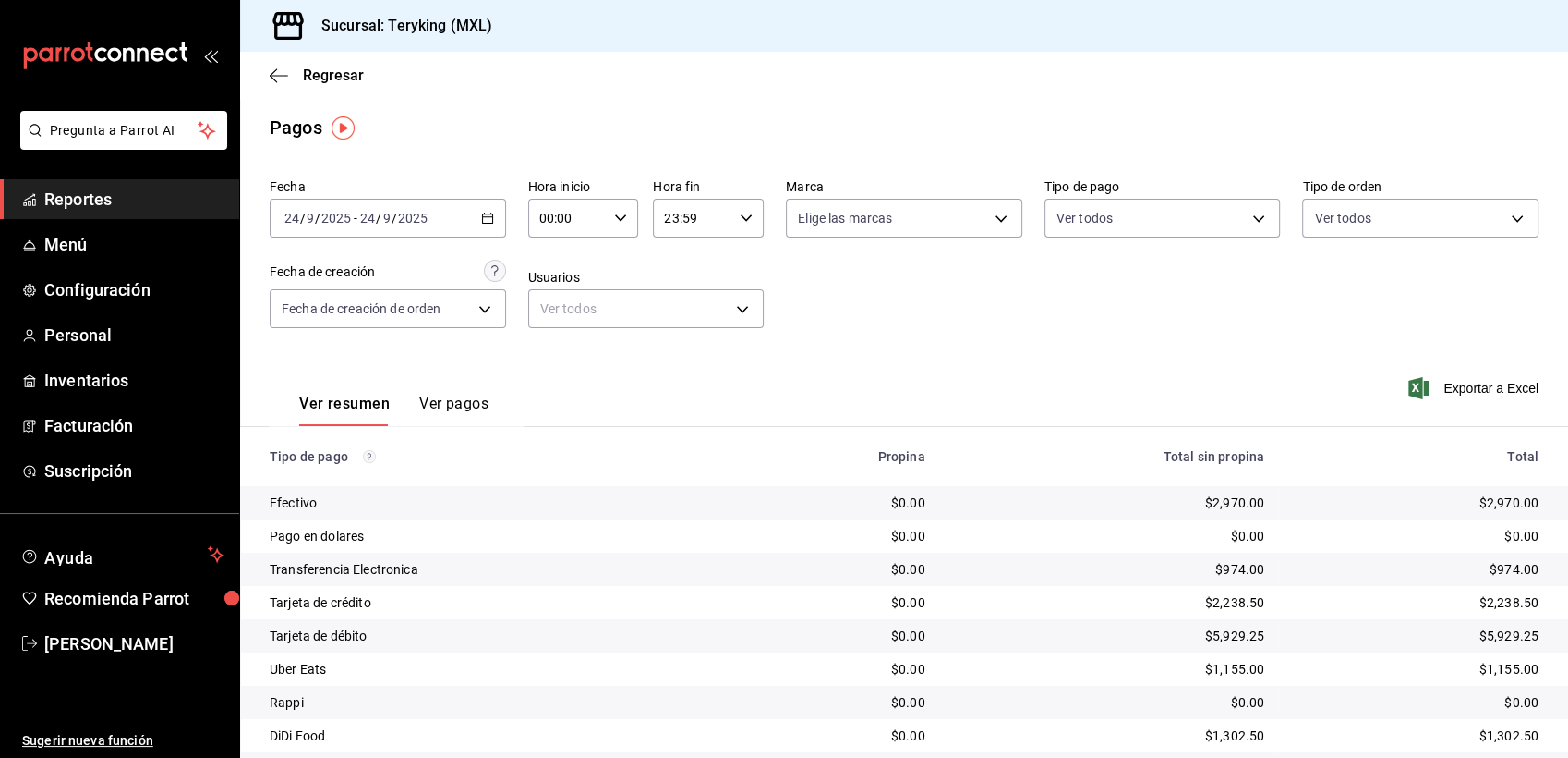
click at [105, 191] on span "Reportes" at bounding box center [134, 199] width 180 height 25
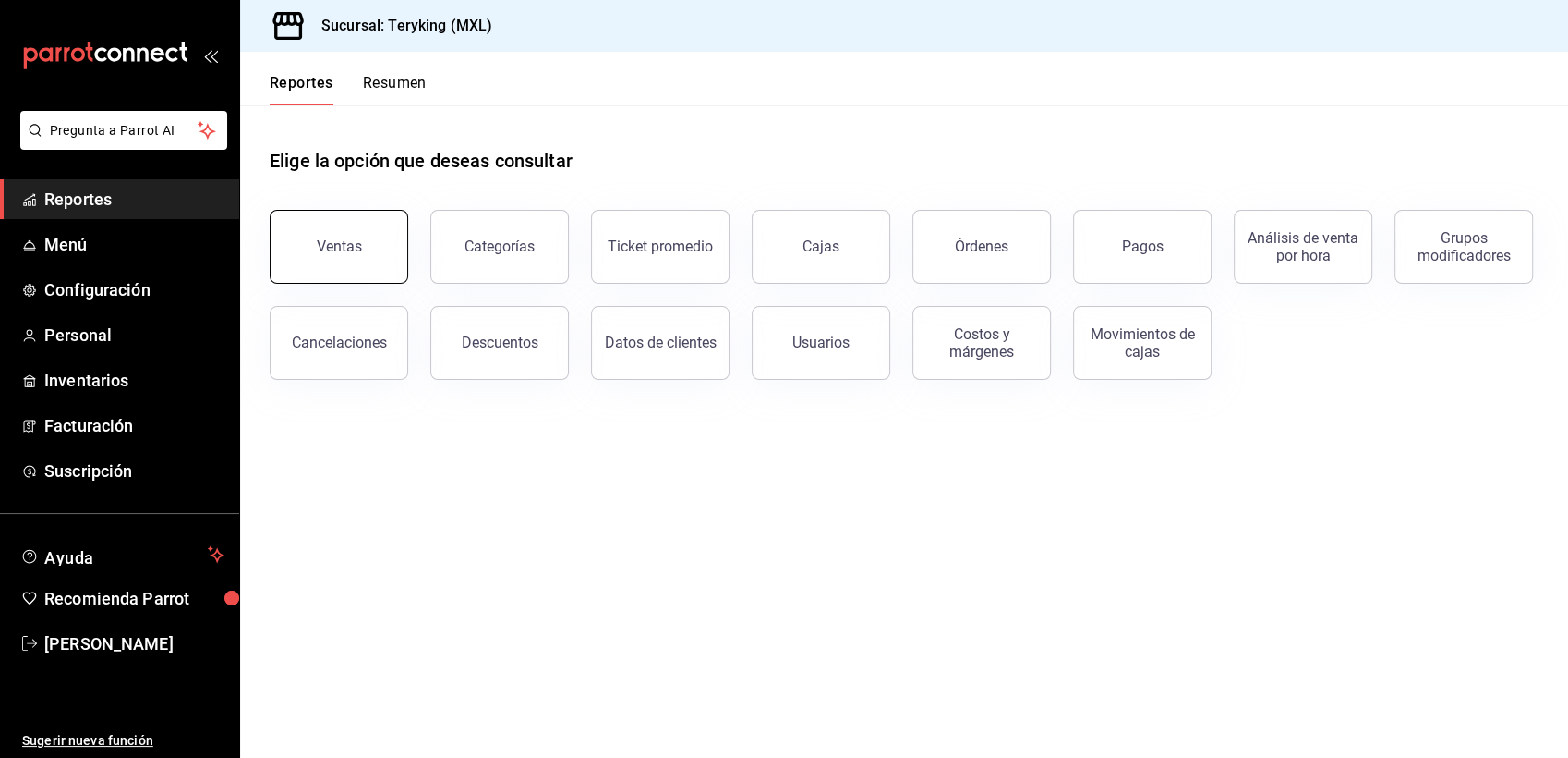
click at [340, 248] on div "Ventas" at bounding box center [339, 247] width 45 height 17
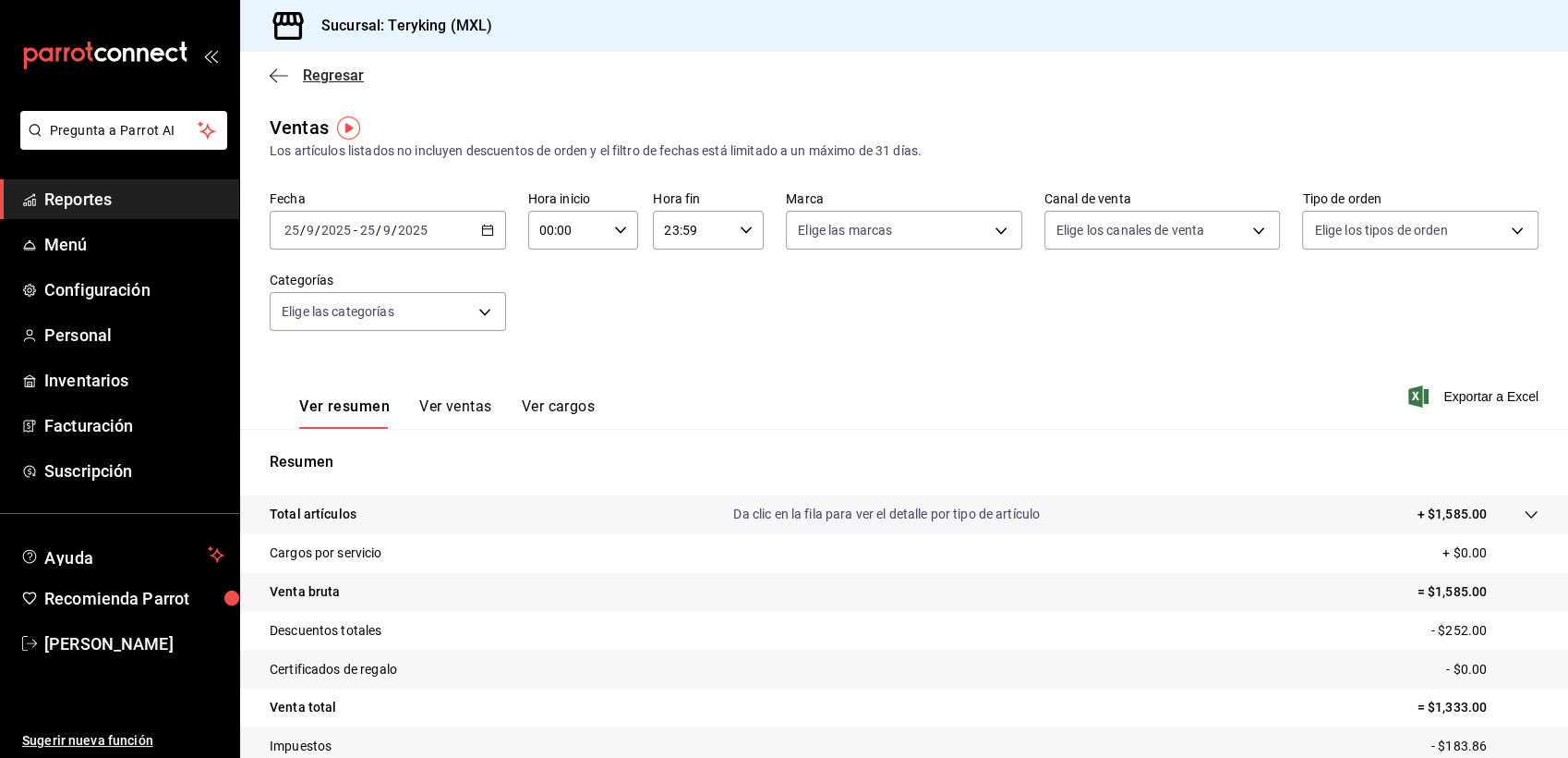
click at [346, 78] on span "Regresar" at bounding box center [333, 75] width 61 height 17
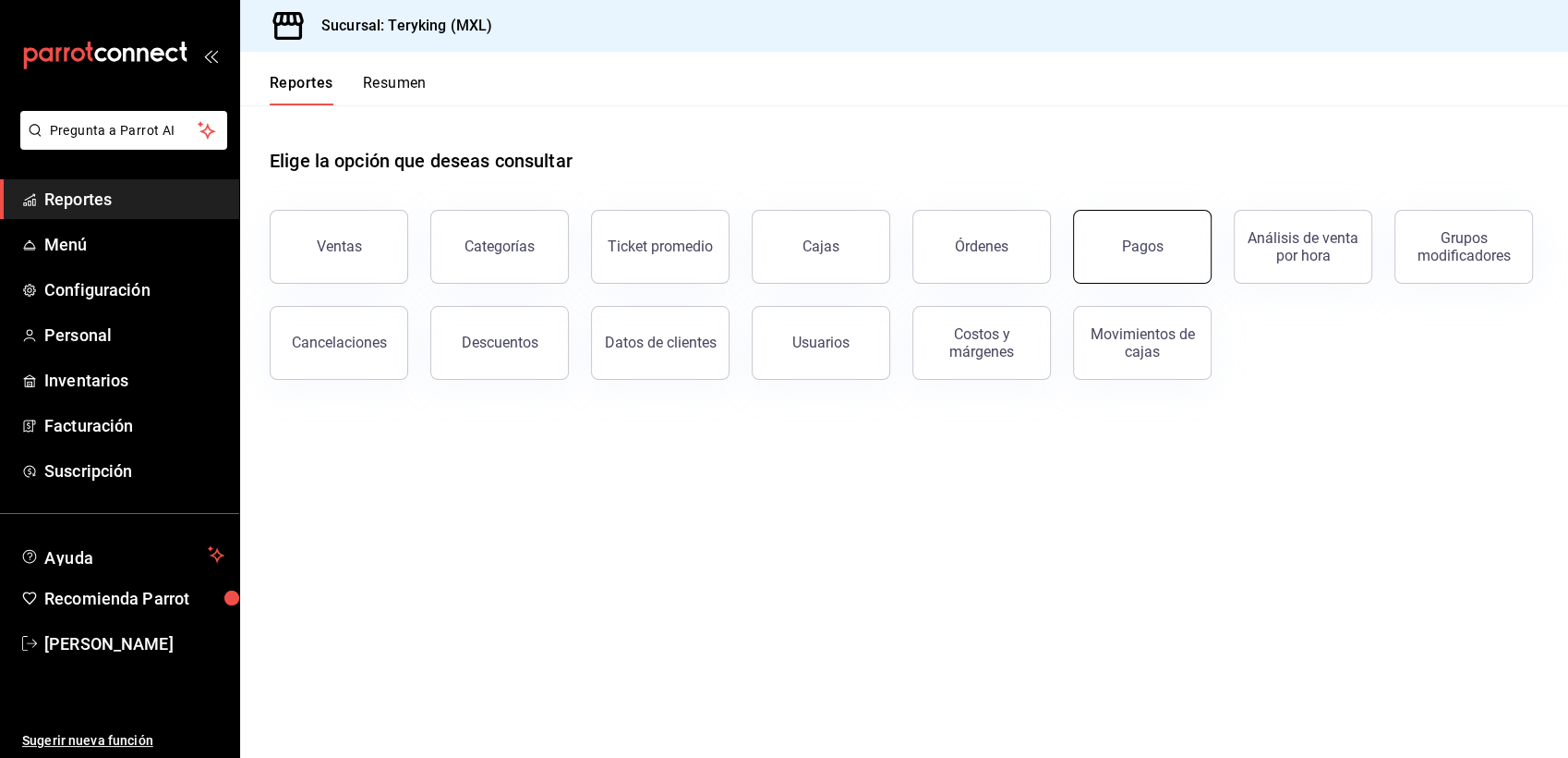
click at [1124, 237] on button "Pagos" at bounding box center [1143, 247] width 139 height 74
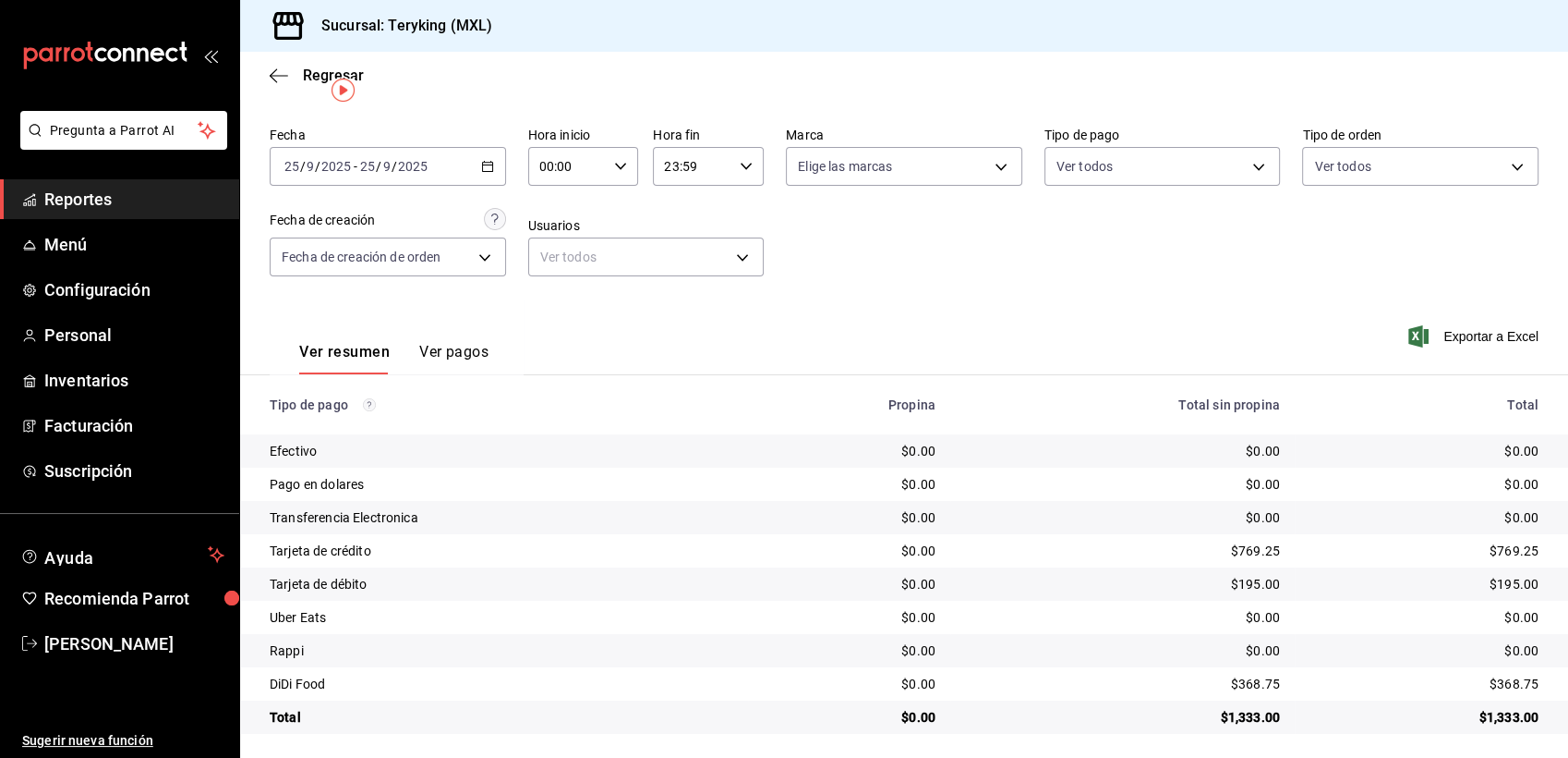
scroll to position [58, 0]
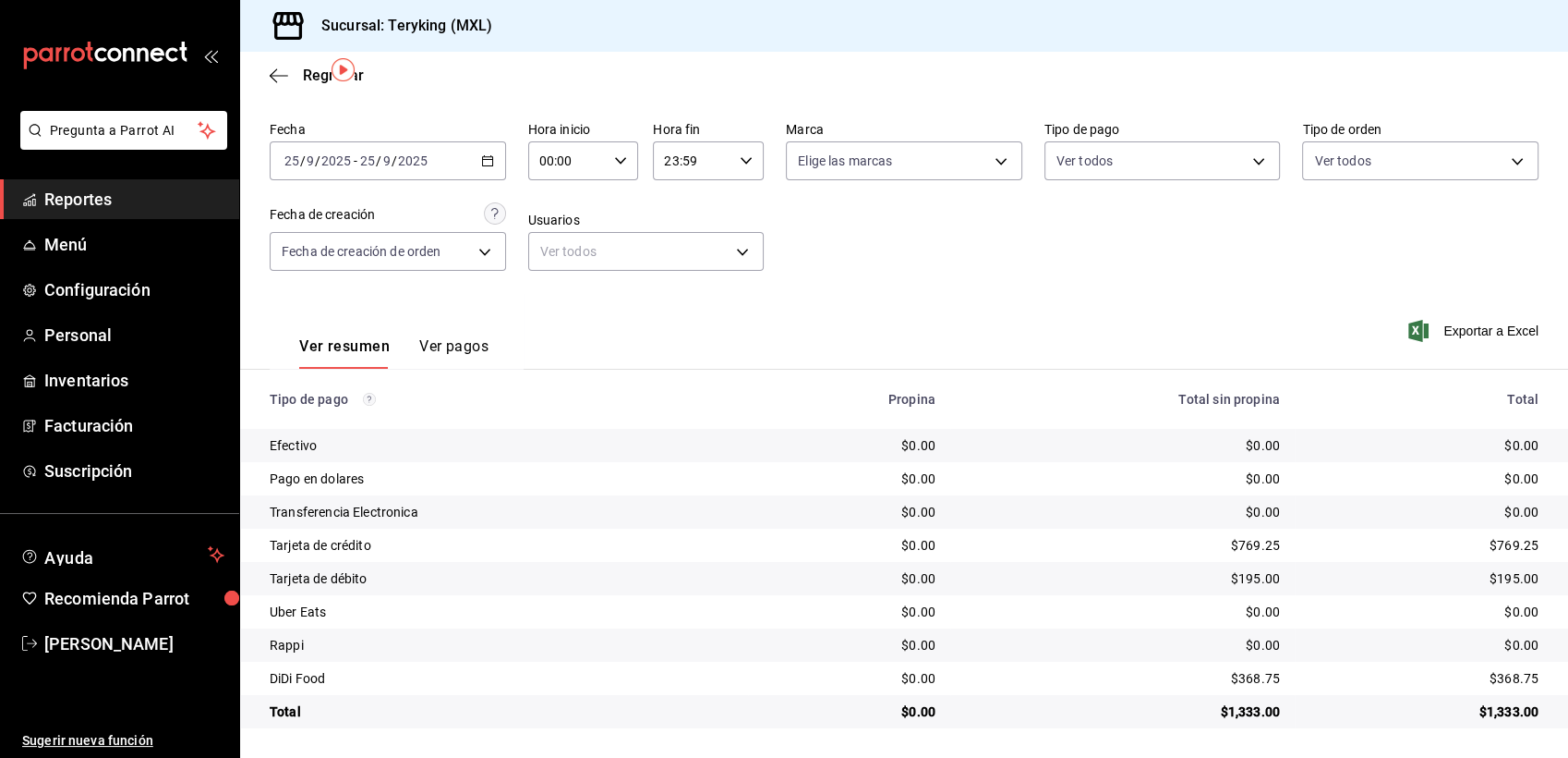
click at [97, 190] on span "Reportes" at bounding box center [134, 199] width 180 height 25
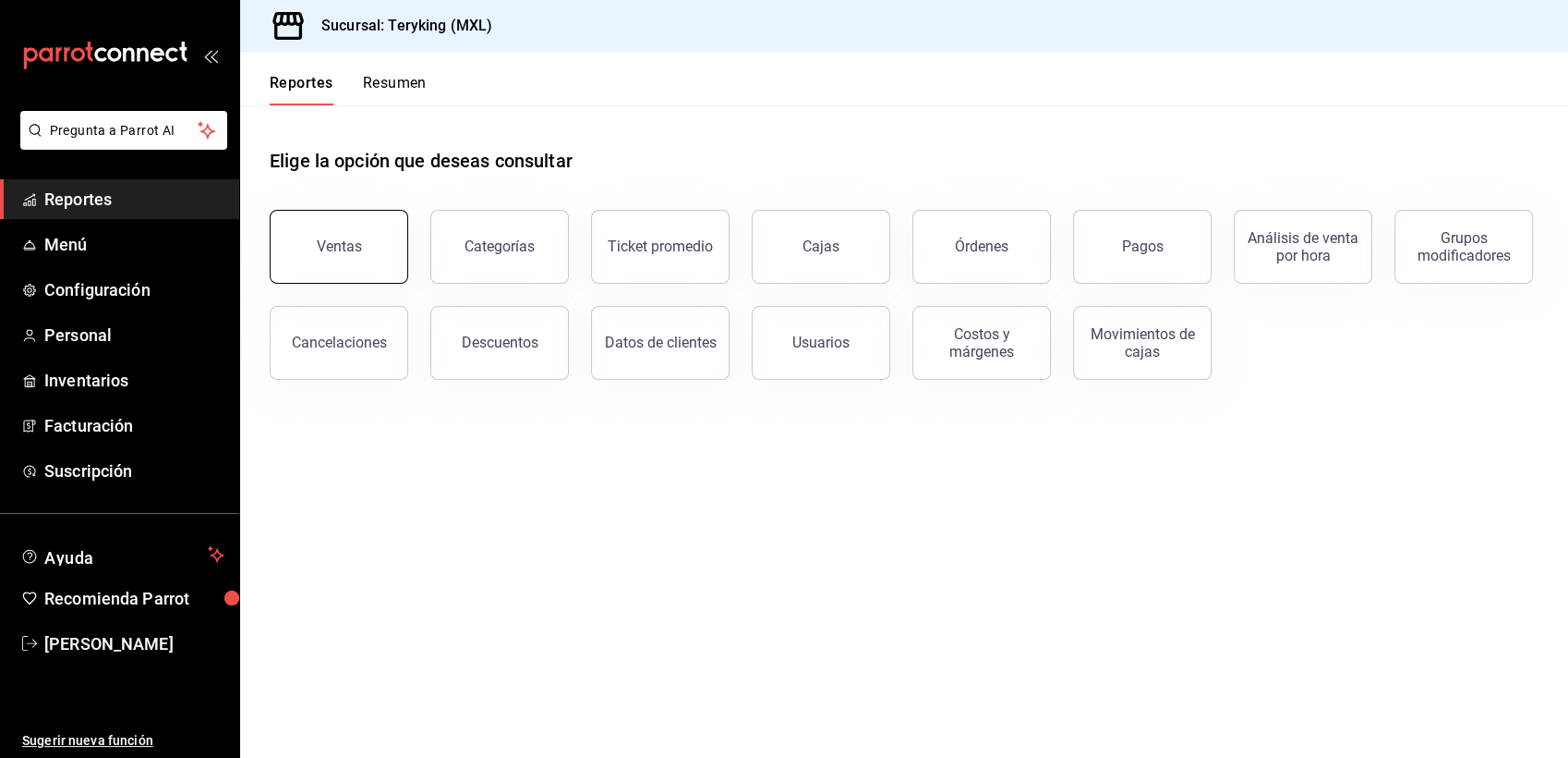
click at [327, 256] on button "Ventas" at bounding box center [339, 247] width 139 height 74
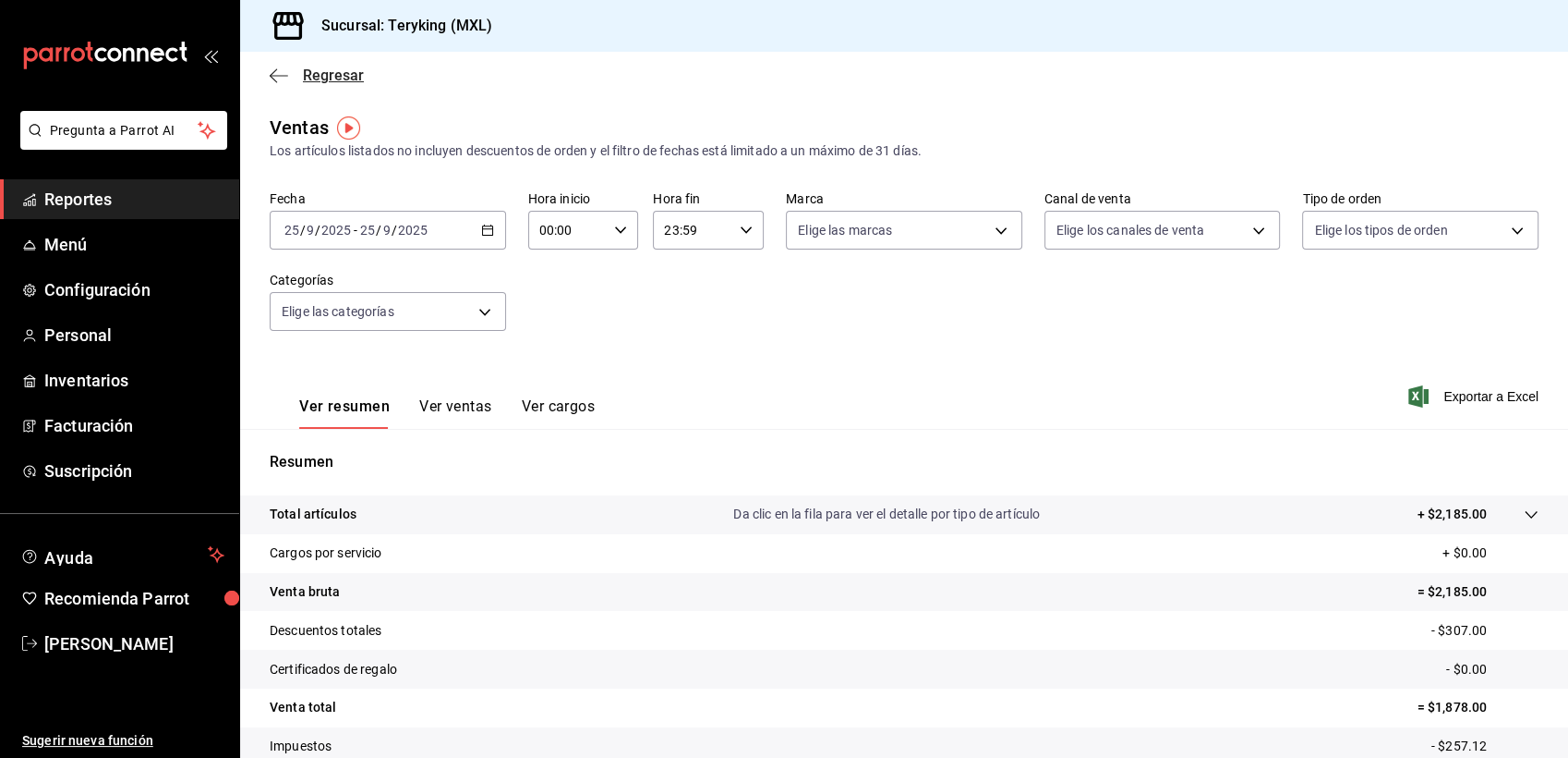
click at [346, 79] on span "Regresar" at bounding box center [333, 75] width 61 height 17
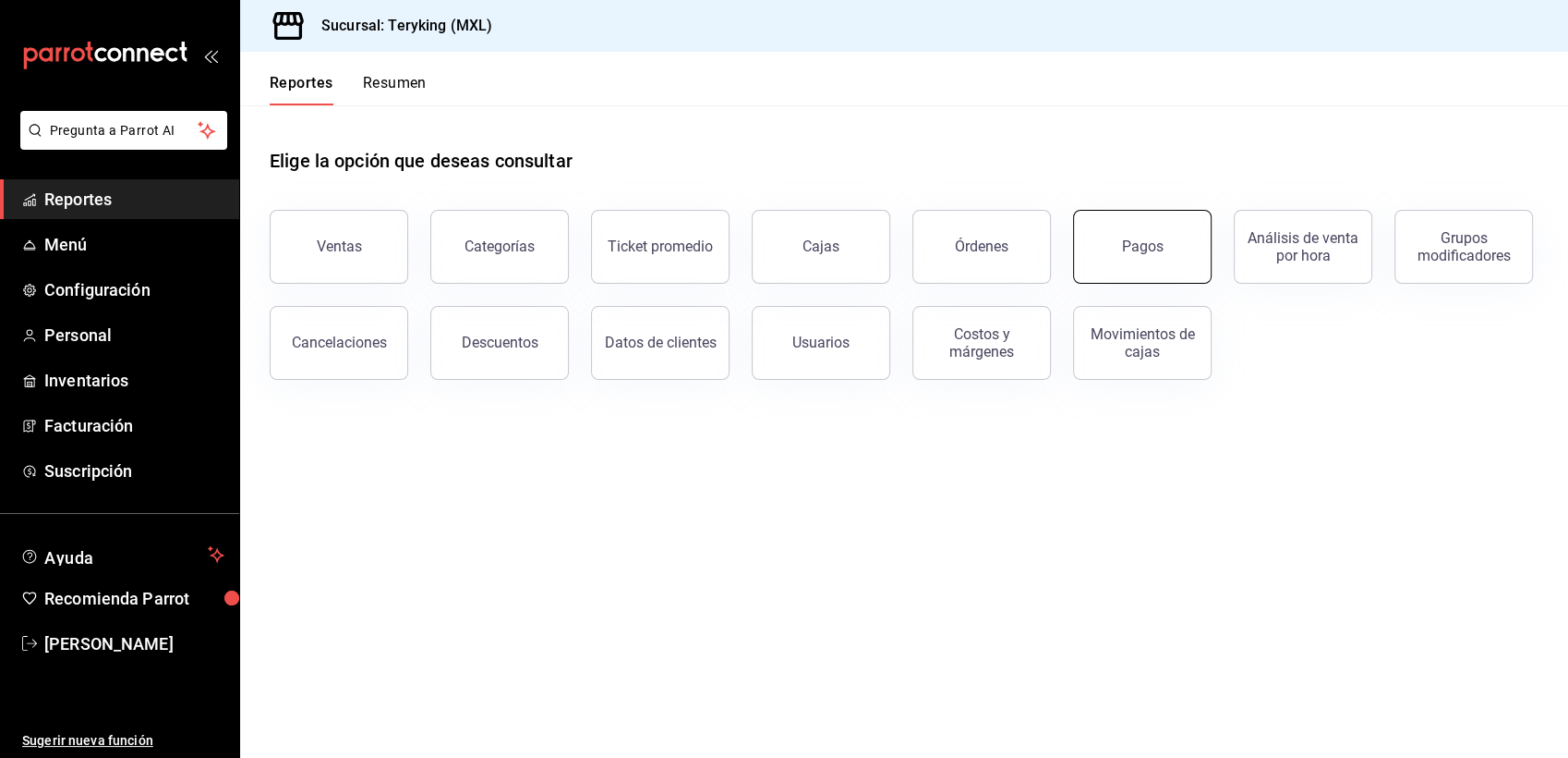
click at [1137, 274] on button "Pagos" at bounding box center [1143, 247] width 139 height 74
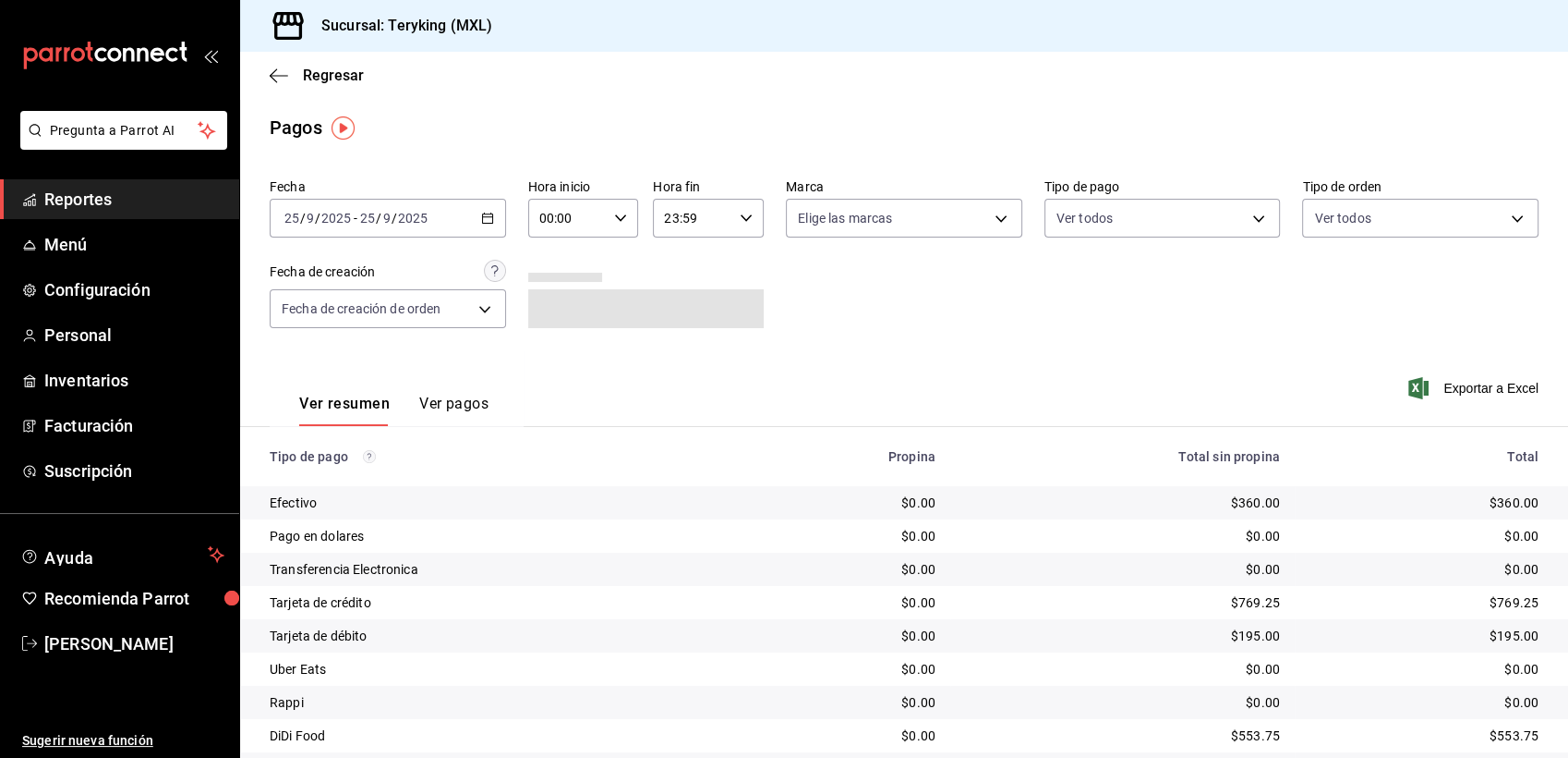
click at [488, 212] on icon "button" at bounding box center [487, 218] width 13 height 13
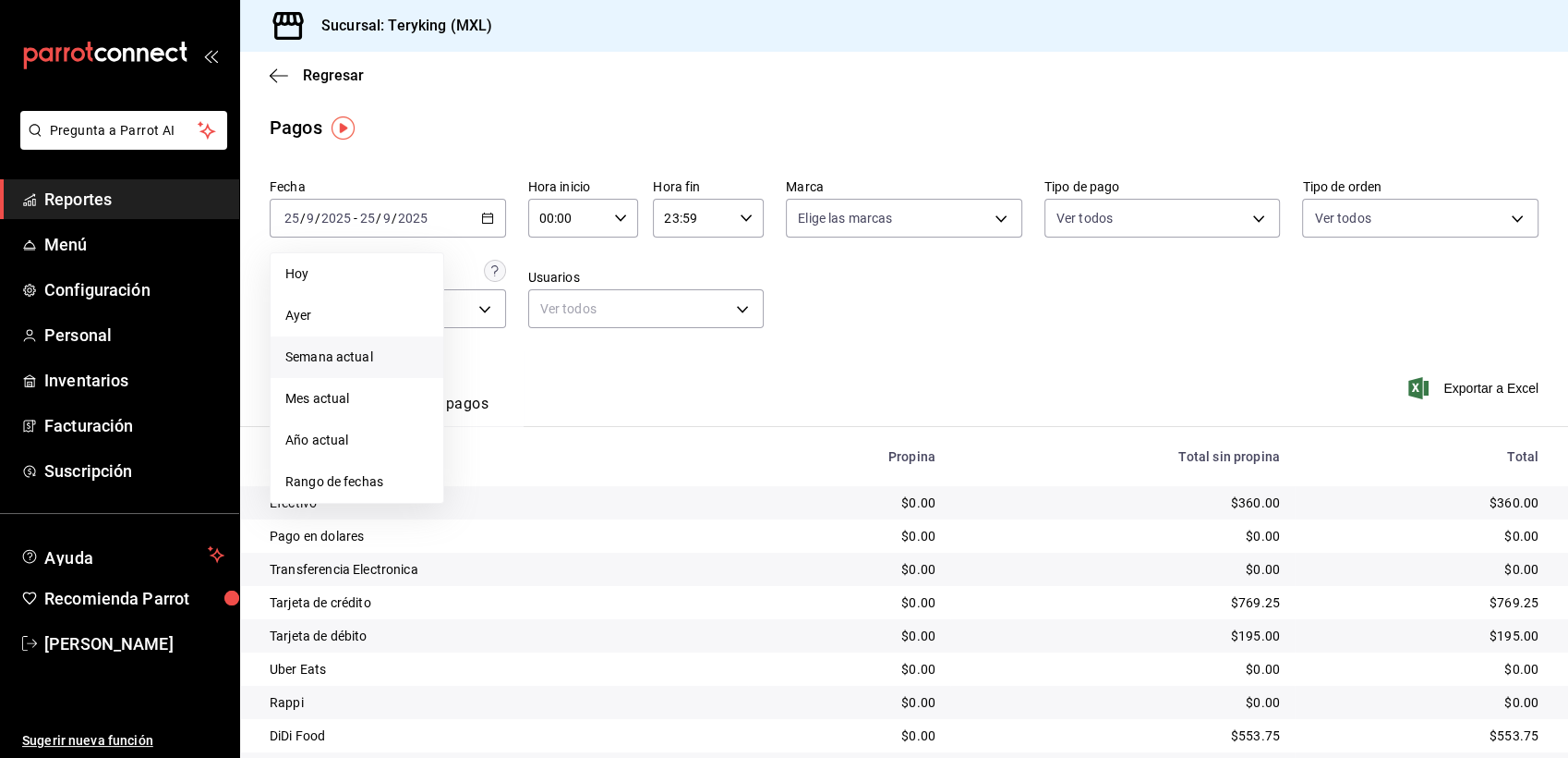
click at [326, 352] on span "Semana actual" at bounding box center [356, 357] width 143 height 19
